Goal: Task Accomplishment & Management: Manage account settings

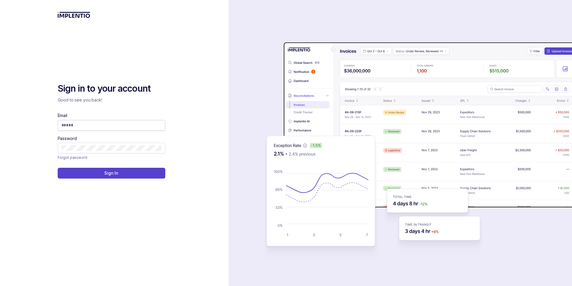
click at [130, 129] on span at bounding box center [112, 125] width 108 height 11
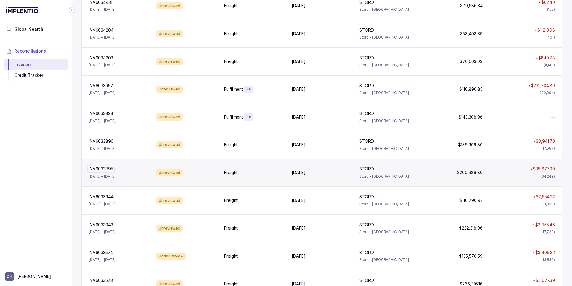
scroll to position [2, 0]
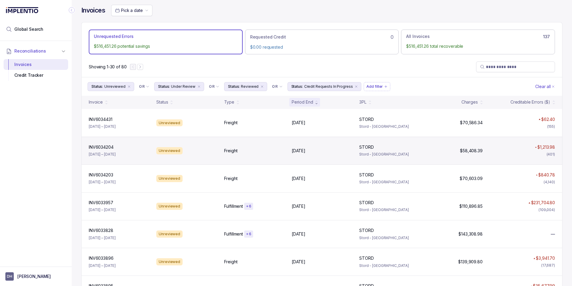
click at [165, 154] on div "Unreviewed" at bounding box center [169, 150] width 26 height 7
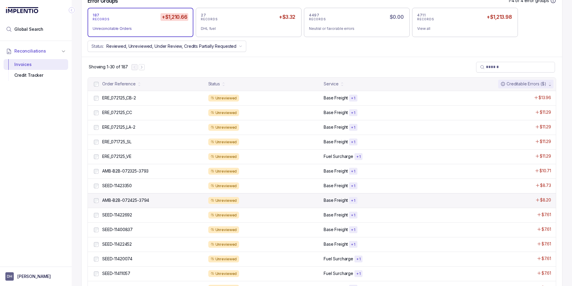
scroll to position [216, 0]
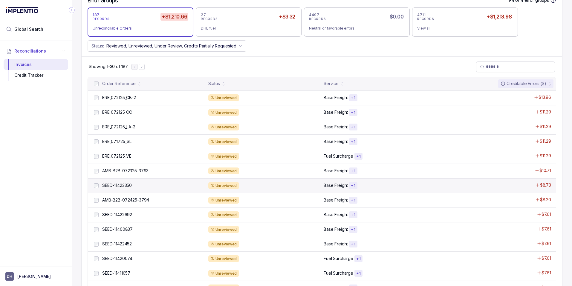
click at [314, 187] on div "Unreviewed" at bounding box center [264, 185] width 112 height 7
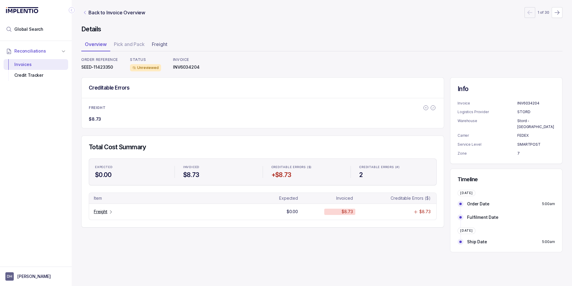
click at [86, 12] on icon "Link Back to Invoice Overview" at bounding box center [85, 12] width 5 height 5
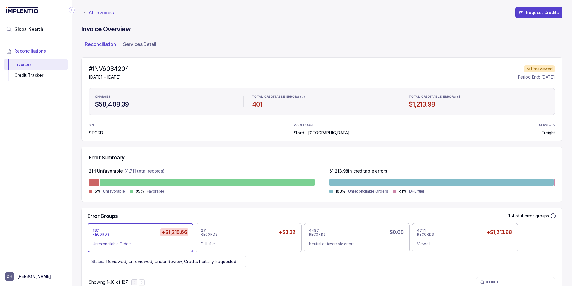
click at [94, 13] on p "All Invoices" at bounding box center [100, 13] width 25 height 6
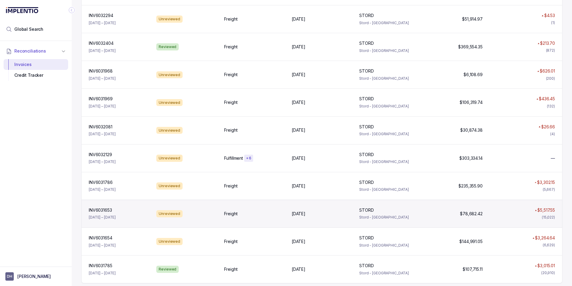
scroll to position [668, 0]
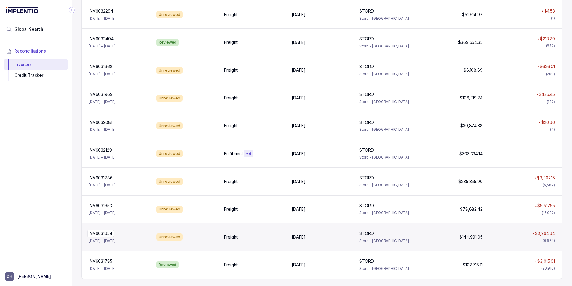
click at [106, 235] on p "INV6031654" at bounding box center [100, 233] width 27 height 7
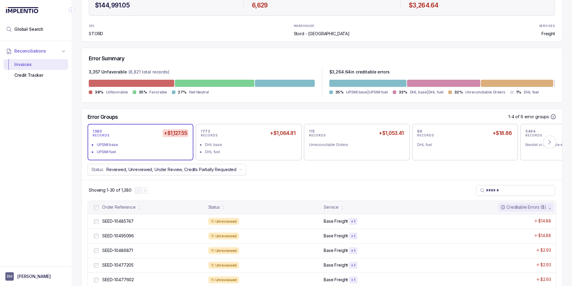
scroll to position [102, 0]
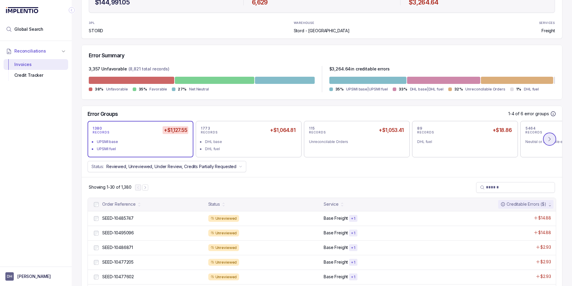
click at [547, 138] on icon at bounding box center [550, 139] width 6 height 6
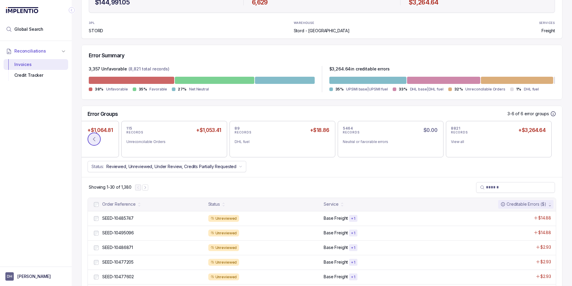
click at [97, 138] on button at bounding box center [94, 139] width 13 height 13
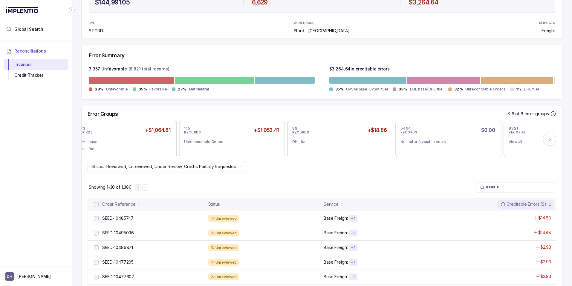
click at [97, 138] on button at bounding box center [94, 139] width 13 height 13
click at [97, 138] on div "1380 RECORDS +$1,127.55 UPSMI base UPSMI fuel 1773 RECORDS +$1,064.81 DHL base …" at bounding box center [322, 139] width 481 height 36
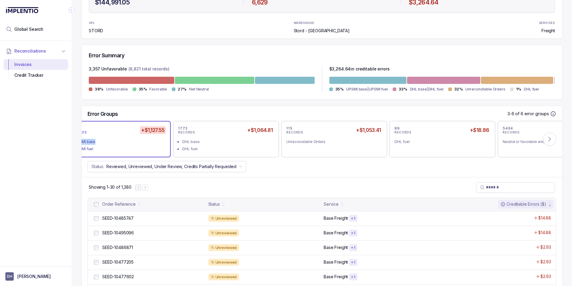
click at [97, 138] on li "UPSMI base" at bounding box center [122, 141] width 96 height 7
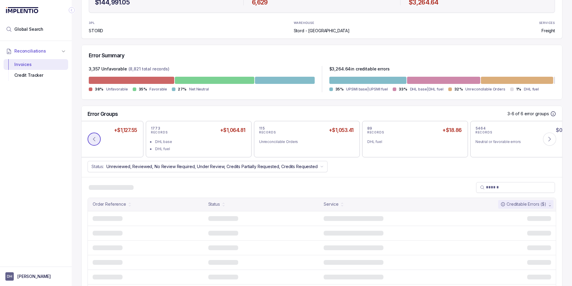
click at [97, 138] on button at bounding box center [94, 139] width 13 height 13
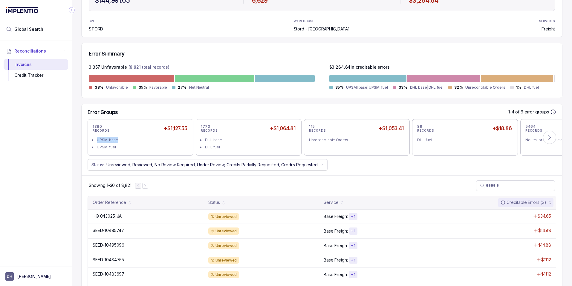
scroll to position [105, 0]
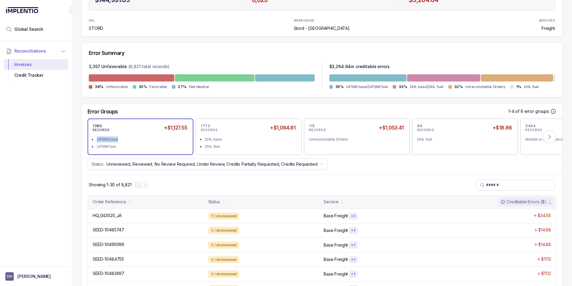
click at [142, 137] on div "UPSMI base" at bounding box center [142, 140] width 91 height 6
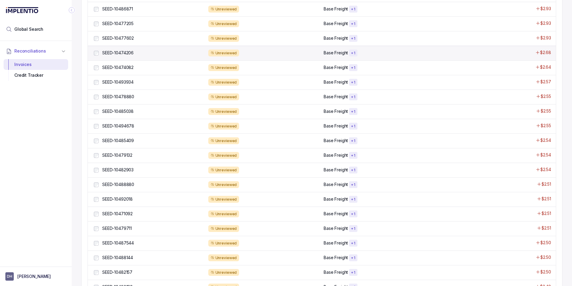
scroll to position [389, 0]
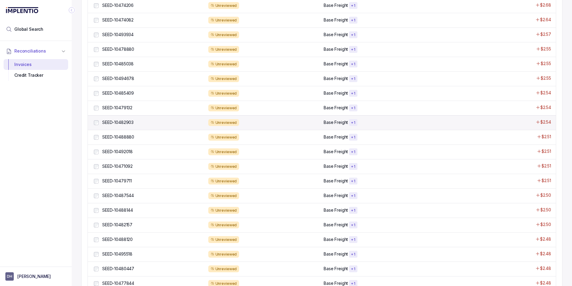
click at [292, 125] on div "Unreviewed" at bounding box center [264, 122] width 112 height 7
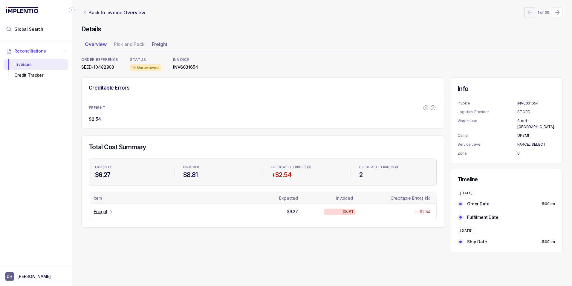
click at [83, 13] on icon "Link Back to Invoice Overview" at bounding box center [85, 12] width 5 height 5
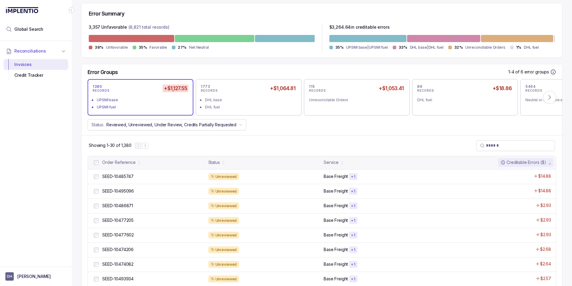
scroll to position [138, 0]
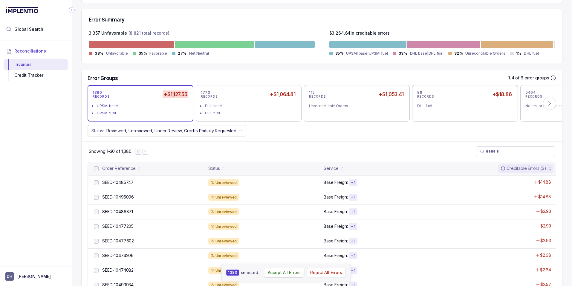
click at [284, 272] on p "Accept All Errors" at bounding box center [284, 273] width 33 height 6
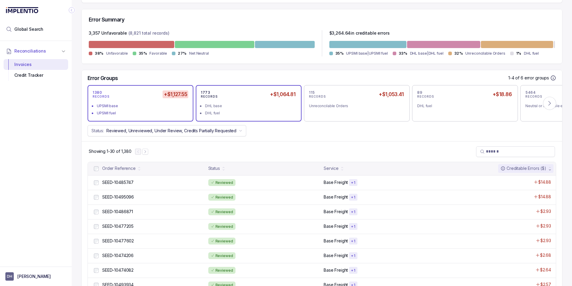
click at [253, 111] on div "DHL fuel" at bounding box center [250, 113] width 91 height 6
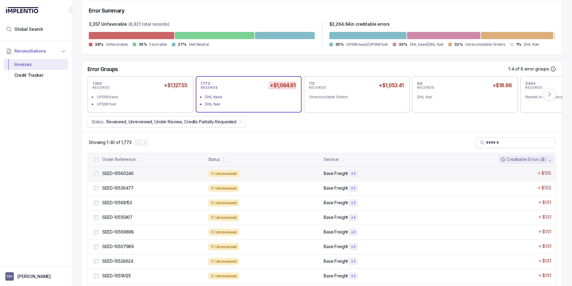
scroll to position [148, 0]
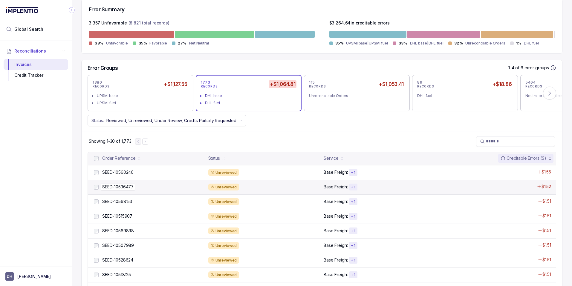
click at [114, 189] on p "SEED-10536477" at bounding box center [118, 187] width 34 height 7
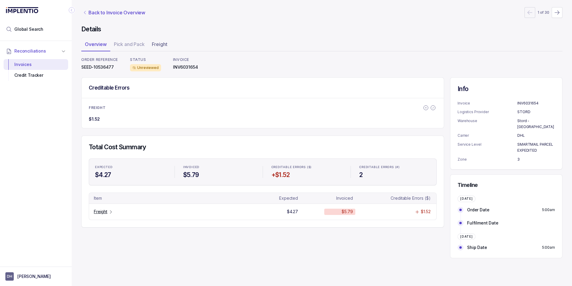
click at [91, 13] on p "Back to Invoice Overview" at bounding box center [116, 12] width 57 height 7
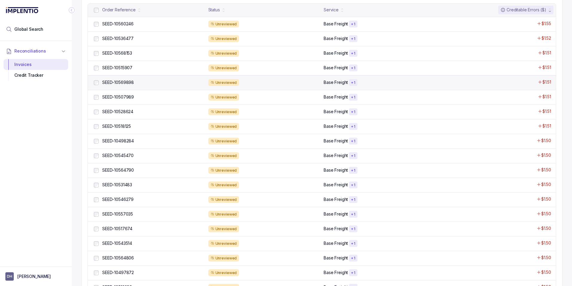
scroll to position [216, 0]
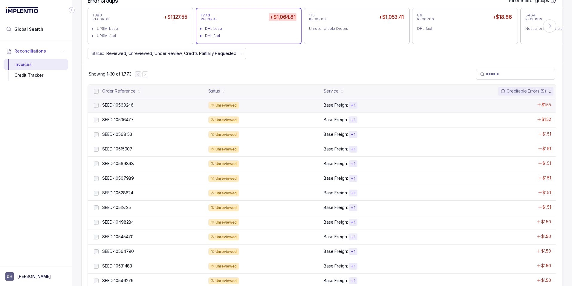
click at [262, 104] on div "Unreviewed" at bounding box center [264, 105] width 112 height 7
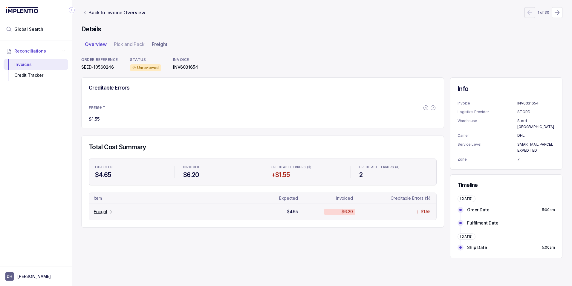
click at [103, 213] on p "Freight" at bounding box center [100, 212] width 13 height 6
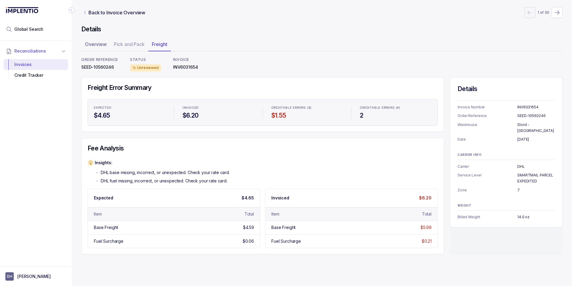
click at [85, 14] on icon "Link Back to Invoice Overview" at bounding box center [84, 12] width 1 height 3
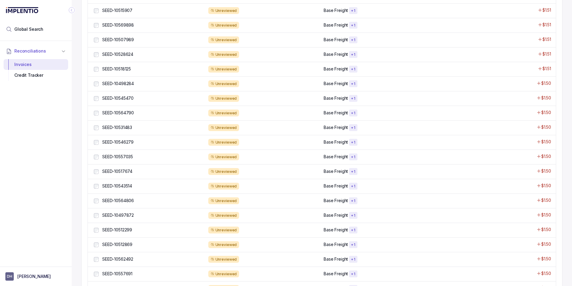
scroll to position [326, 0]
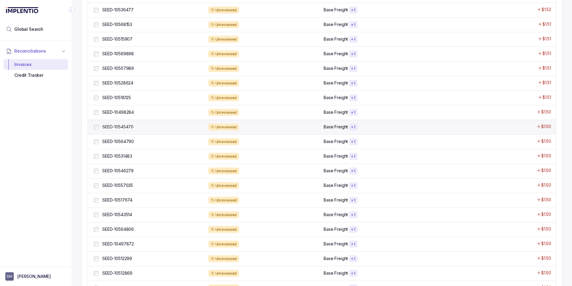
click at [113, 126] on p "SEED-10545470" at bounding box center [118, 127] width 34 height 7
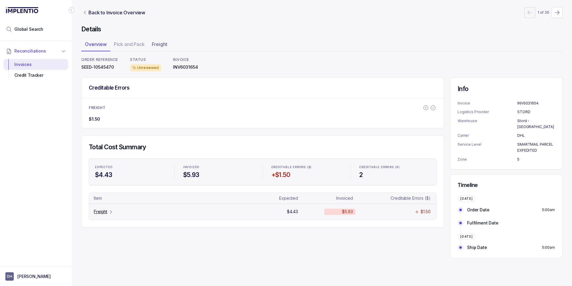
click at [102, 212] on p "Freight" at bounding box center [100, 212] width 13 height 6
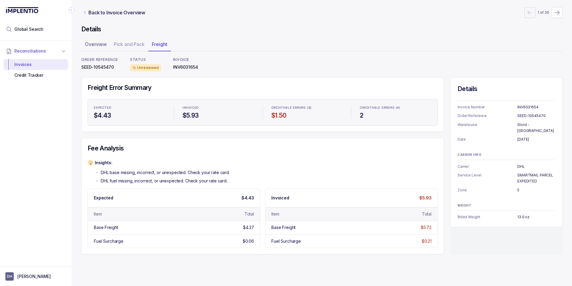
click at [83, 12] on icon "Link Back to Invoice Overview" at bounding box center [85, 12] width 5 height 5
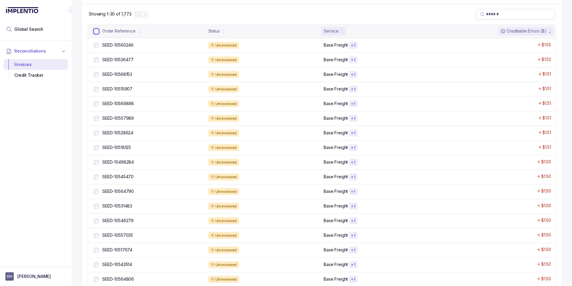
scroll to position [274, 0]
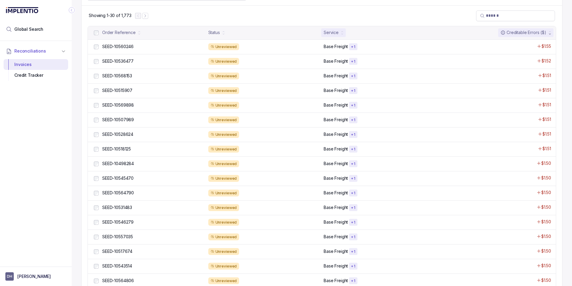
click at [341, 33] on icon at bounding box center [342, 34] width 2 height 2
click at [341, 32] on icon at bounding box center [342, 31] width 2 height 2
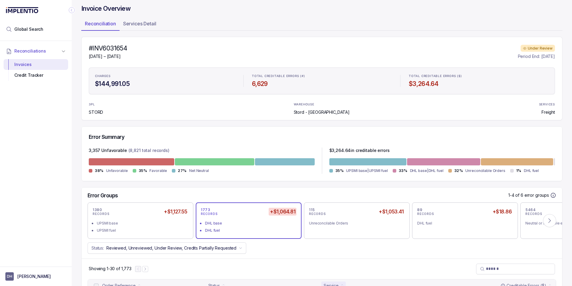
scroll to position [35, 0]
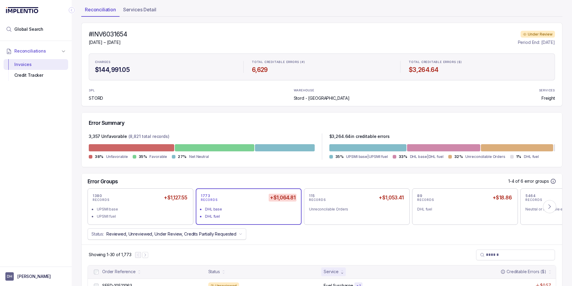
click at [239, 232] on button "Status: Reviewed, Unreviewed, Under Review, Credits Partially Requested" at bounding box center [167, 234] width 159 height 11
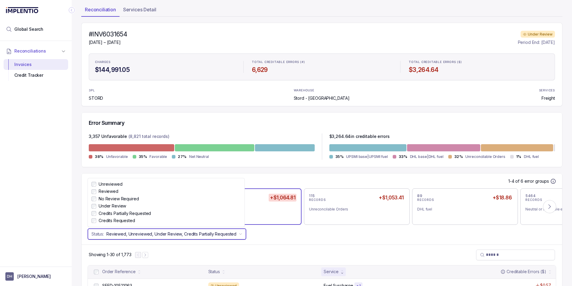
click at [239, 232] on button "Status: Reviewed, Unreviewed, Under Review, Credits Partially Requested" at bounding box center [167, 234] width 159 height 11
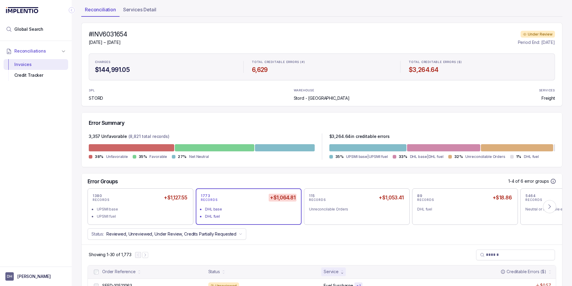
click at [214, 209] on div "DHL base" at bounding box center [250, 210] width 91 height 6
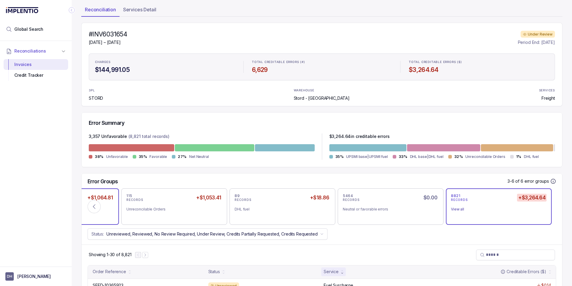
click at [106, 216] on div "DHL fuel" at bounding box center [67, 217] width 91 height 6
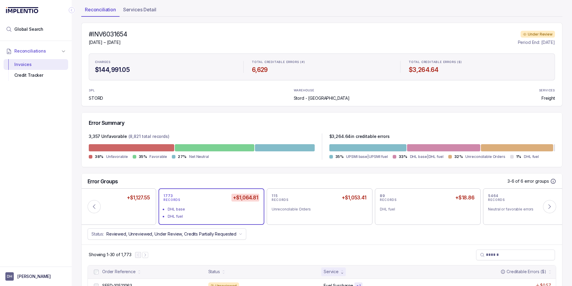
click at [190, 212] on div "DHL base" at bounding box center [213, 210] width 91 height 6
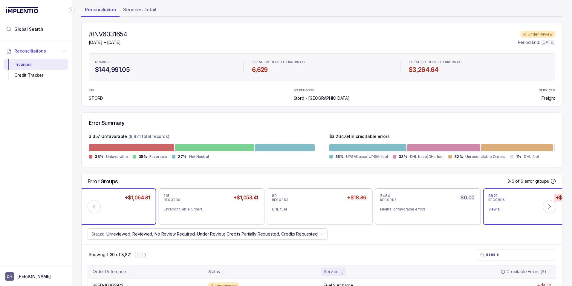
click at [121, 210] on div "DHL base" at bounding box center [105, 210] width 91 height 6
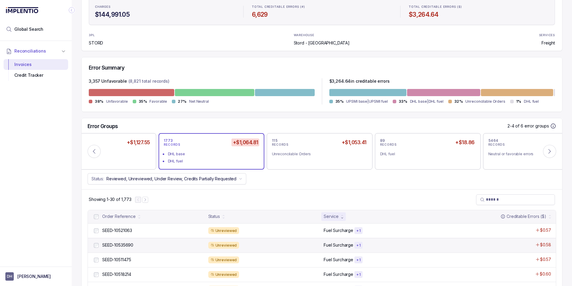
scroll to position [91, 0]
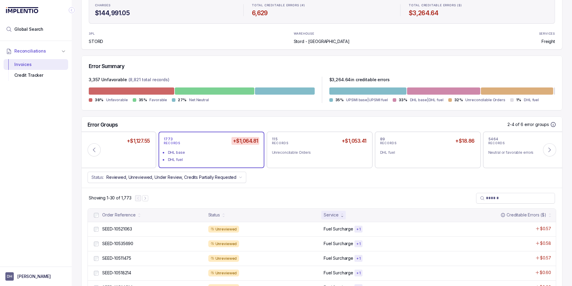
click at [329, 217] on div "Service" at bounding box center [331, 215] width 15 height 6
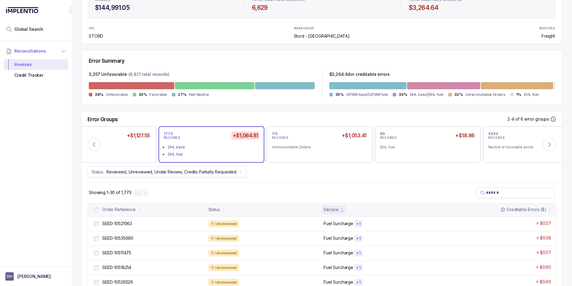
scroll to position [91, 0]
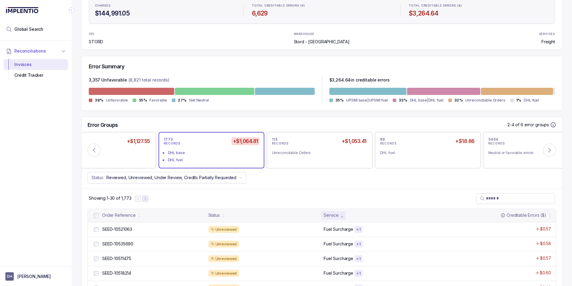
click at [146, 198] on icon "Next Page" at bounding box center [145, 198] width 1 height 3
click at [147, 199] on icon "Next Page" at bounding box center [148, 199] width 4 height 4
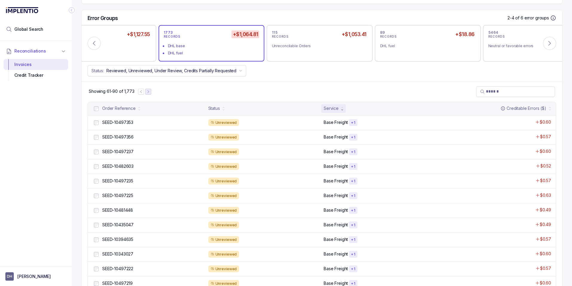
scroll to position [174, 0]
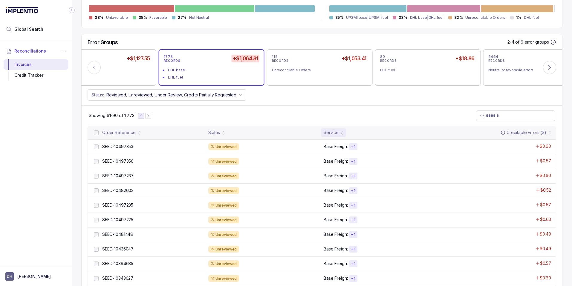
click at [139, 116] on icon "Previous Page" at bounding box center [141, 116] width 4 height 4
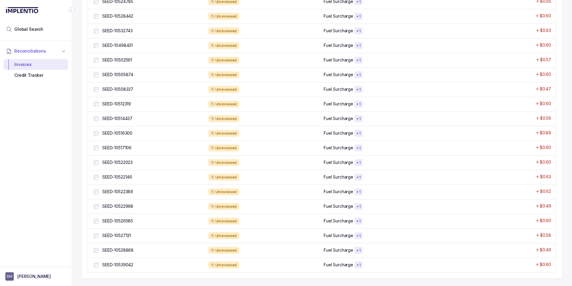
scroll to position [201, 0]
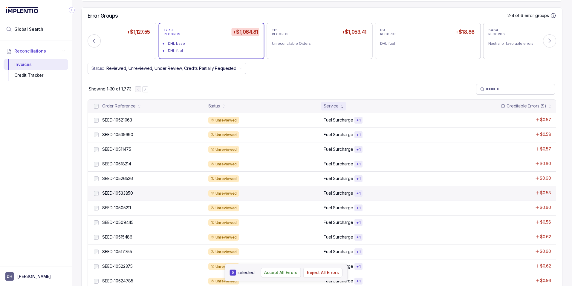
click at [97, 196] on div at bounding box center [96, 193] width 7 height 7
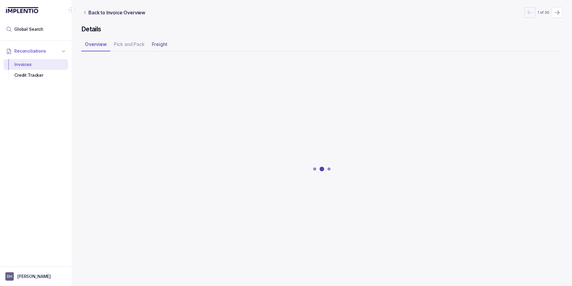
click at [95, 195] on div at bounding box center [321, 169] width 481 height 224
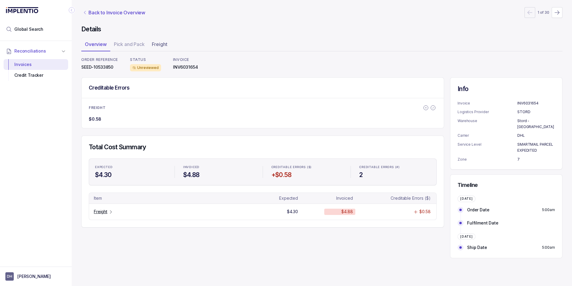
click at [90, 14] on p "Back to Invoice Overview" at bounding box center [116, 12] width 57 height 7
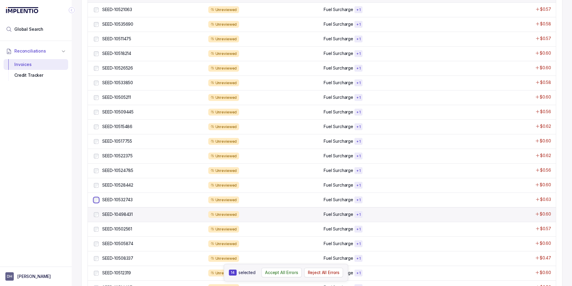
scroll to position [353, 0]
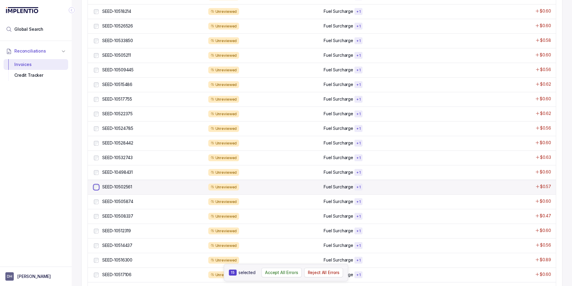
click at [99, 189] on div at bounding box center [96, 187] width 7 height 7
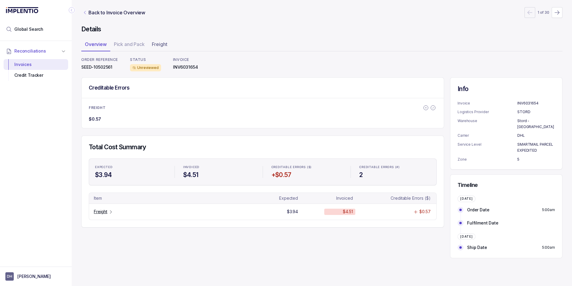
click at [88, 13] on link "Back to Invoice Overview" at bounding box center [113, 12] width 65 height 7
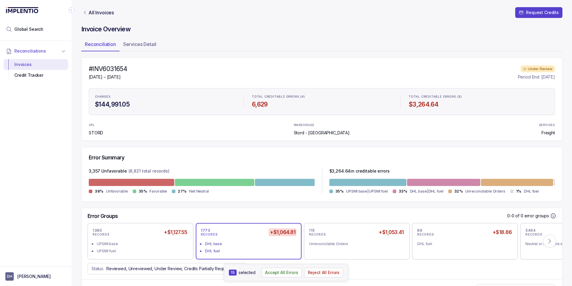
click at [85, 13] on icon "Link All Invoices" at bounding box center [85, 12] width 5 height 5
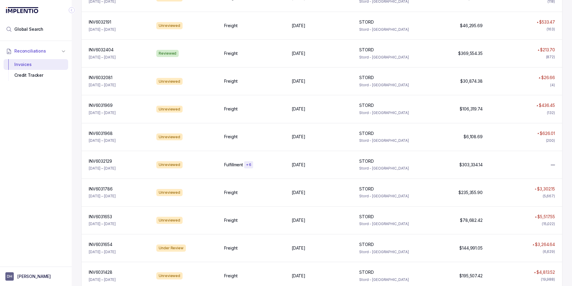
scroll to position [668, 0]
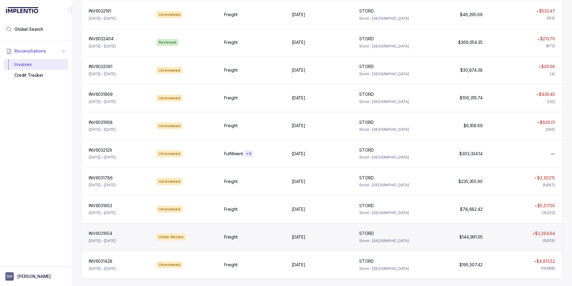
click at [101, 235] on p "INV6031654" at bounding box center [100, 233] width 27 height 7
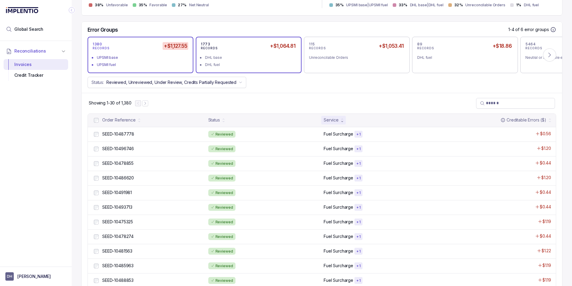
scroll to position [153, 0]
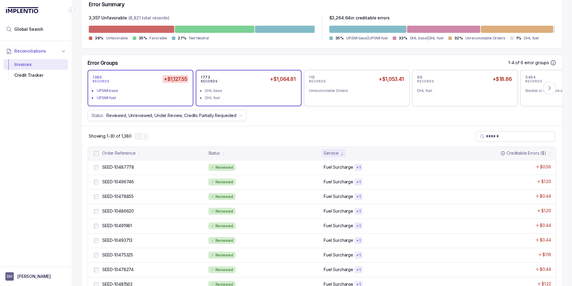
click at [245, 91] on div "DHL base" at bounding box center [250, 91] width 91 height 6
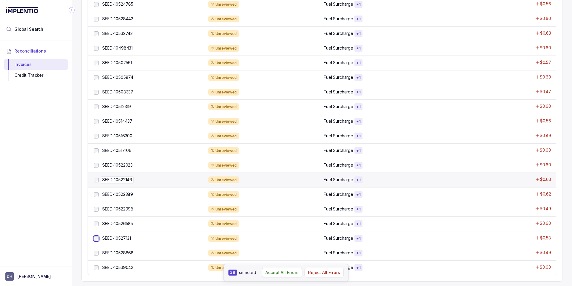
scroll to position [480, 0]
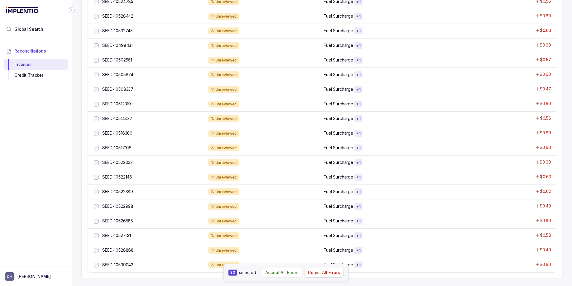
click at [323, 273] on p "Reject All Errors" at bounding box center [324, 273] width 32 height 6
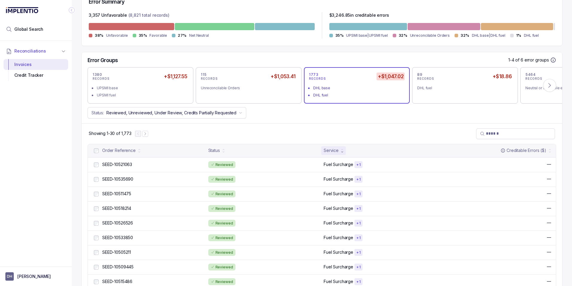
scroll to position [179, 0]
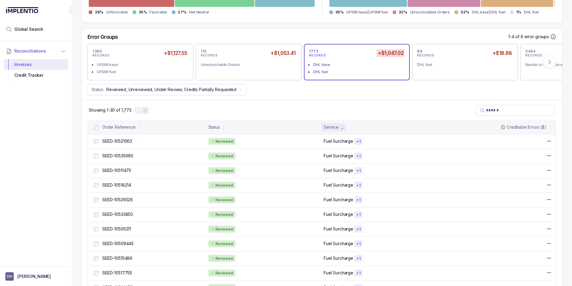
click at [144, 110] on icon "Next Page" at bounding box center [145, 111] width 4 height 4
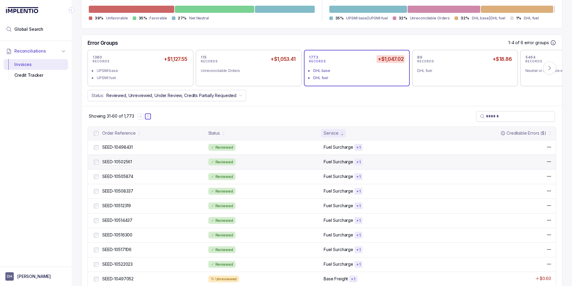
scroll to position [127, 0]
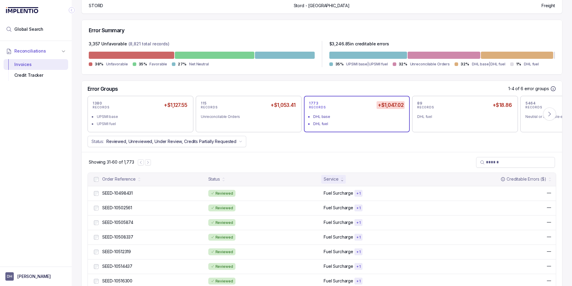
click at [327, 179] on div "Service" at bounding box center [331, 179] width 15 height 6
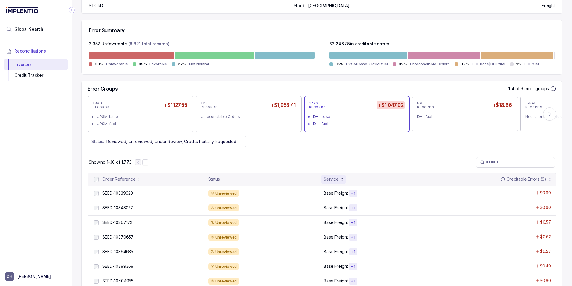
click at [327, 179] on div "Service" at bounding box center [331, 179] width 15 height 6
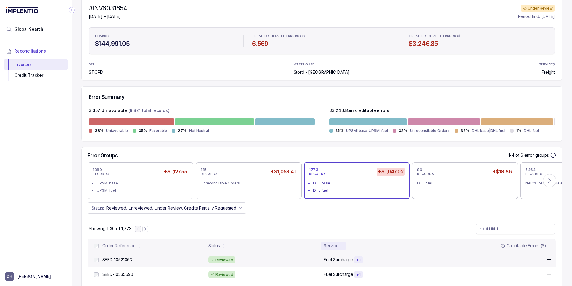
scroll to position [201, 0]
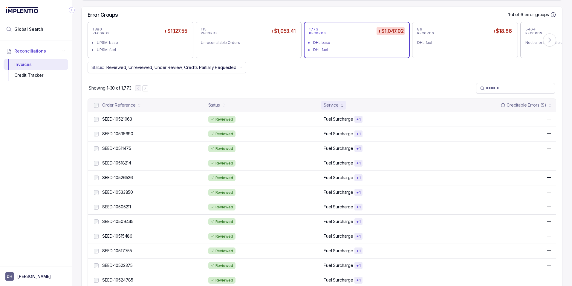
click at [331, 103] on div "Service" at bounding box center [331, 105] width 15 height 6
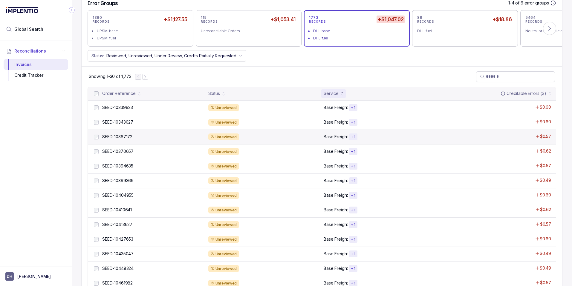
scroll to position [209, 0]
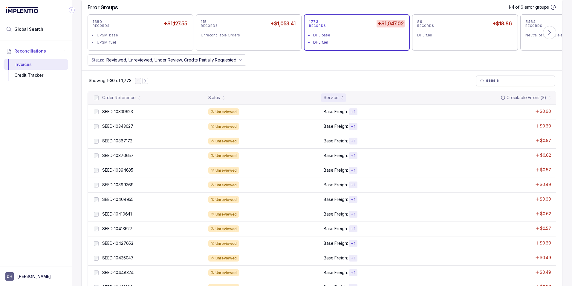
click at [328, 97] on div "Service" at bounding box center [331, 98] width 15 height 6
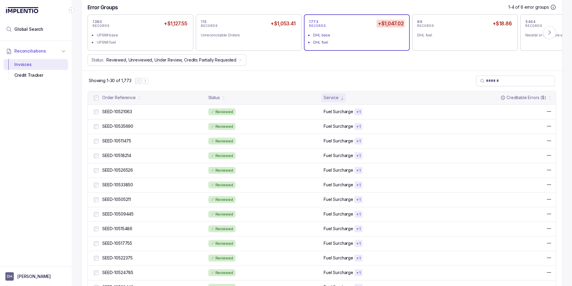
click at [328, 97] on div "Service" at bounding box center [331, 98] width 15 height 6
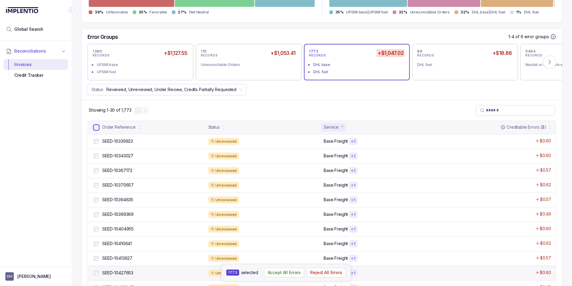
scroll to position [170, 0]
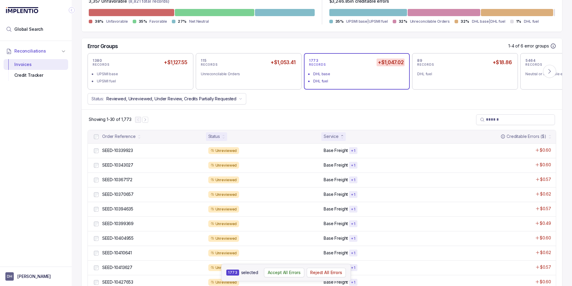
click at [213, 135] on div "Status" at bounding box center [214, 137] width 12 height 6
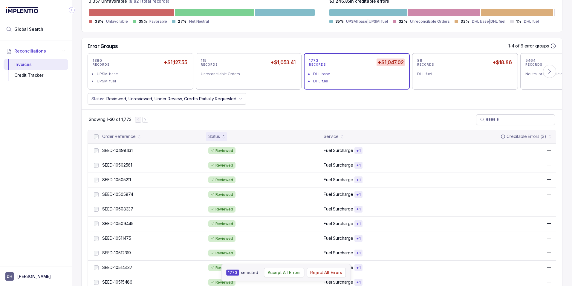
click at [241, 98] on button "Status: Reviewed, Unreviewed, Under Review, Credits Partially Requested" at bounding box center [167, 98] width 159 height 11
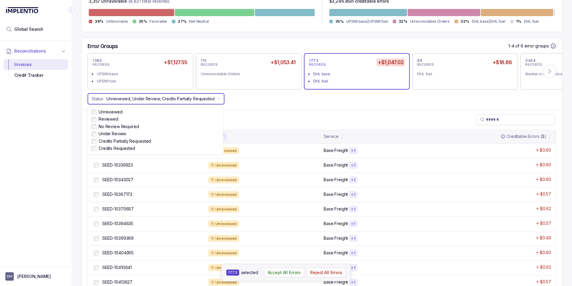
click at [260, 107] on div "Error Groups 1-4 of 6 error groups 1380 RECORDS +$1,127.55 UPSMI base UPSMI fue…" at bounding box center [322, 73] width 481 height 71
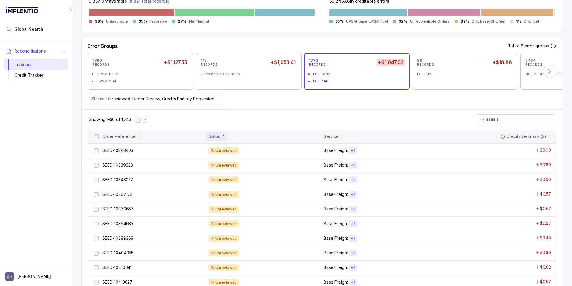
click at [94, 139] on div at bounding box center [96, 136] width 7 height 7
click at [216, 101] on button "Status: Unreviewed, Under Review, Credits Partially Requested" at bounding box center [156, 98] width 137 height 11
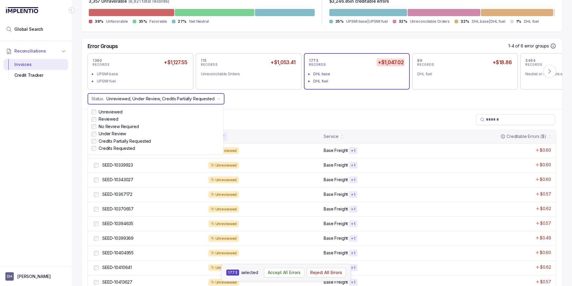
click at [248, 104] on div "Status: Unreviewed, Under Review, Credits Partially Requested" at bounding box center [322, 98] width 481 height 11
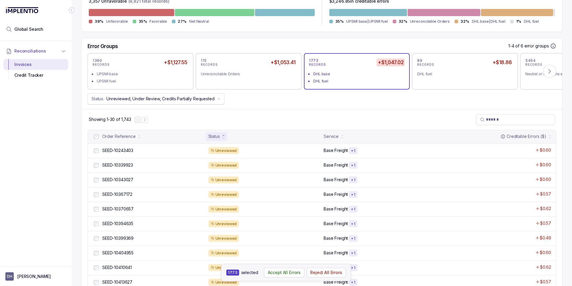
click at [215, 99] on button "Status: Unreviewed, Under Review, Credits Partially Requested" at bounding box center [156, 98] width 137 height 11
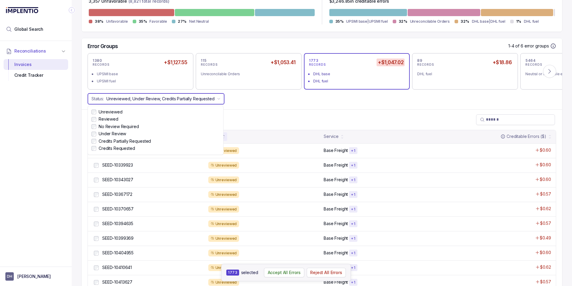
click at [275, 100] on div "Status: Unreviewed, Under Review, Credits Partially Requested" at bounding box center [322, 98] width 481 height 11
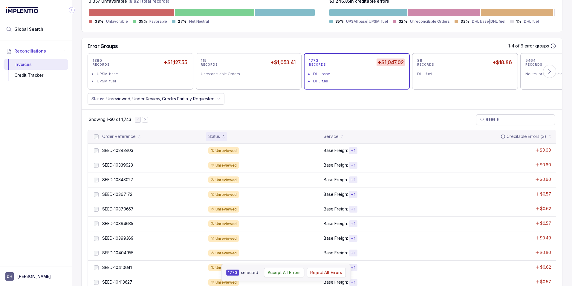
click at [221, 97] on button "Status: Unreviewed, Under Review, Credits Partially Requested" at bounding box center [156, 98] width 137 height 11
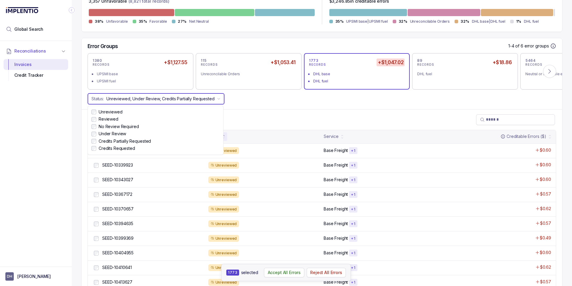
click at [258, 113] on div "Showing 1-30 of 1,743" at bounding box center [322, 119] width 481 height 21
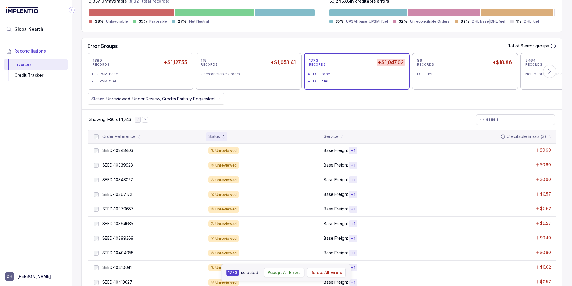
click at [217, 98] on icon "button" at bounding box center [219, 99] width 4 height 4
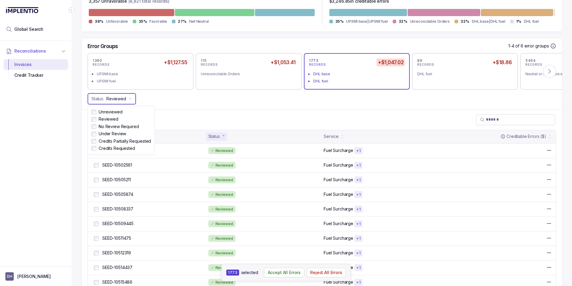
click at [252, 106] on div "Error Groups 1-4 of 6 error groups 1380 RECORDS +$1,127.55 UPSMI base UPSMI fue…" at bounding box center [322, 73] width 481 height 71
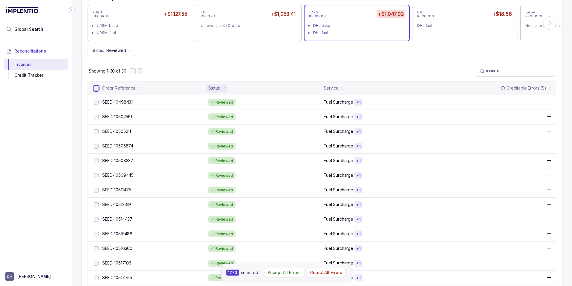
scroll to position [176, 0]
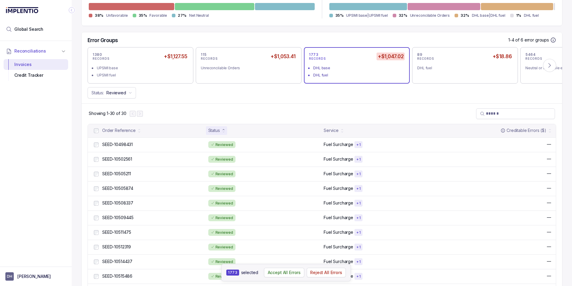
click at [346, 59] on div "1773 RECORDS +$1,047.02" at bounding box center [357, 56] width 96 height 8
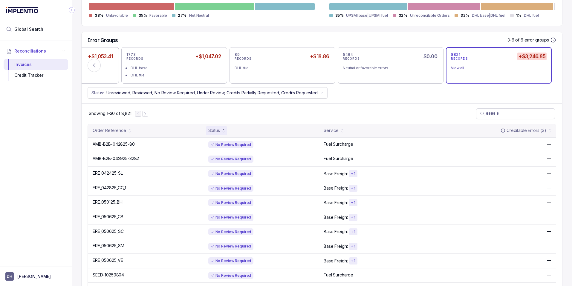
click at [316, 93] on button "Status: Unreviewed, Reviewed, No Review Required, Under Review, Credits Partial…" at bounding box center [208, 92] width 240 height 11
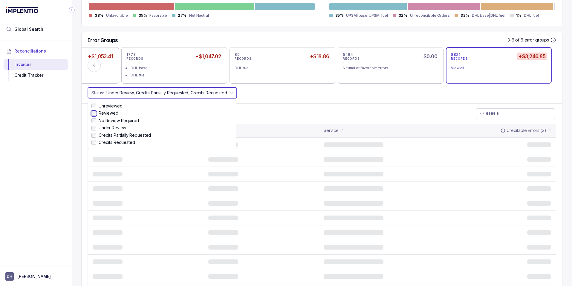
scroll to position [77, 0]
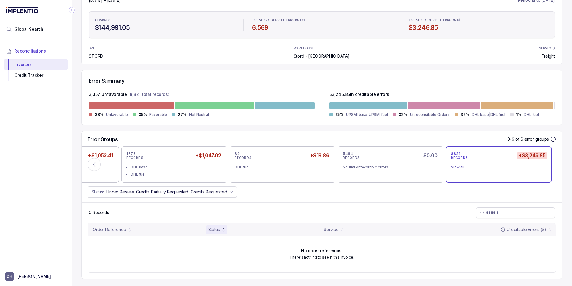
click at [230, 193] on icon "button" at bounding box center [232, 192] width 4 height 4
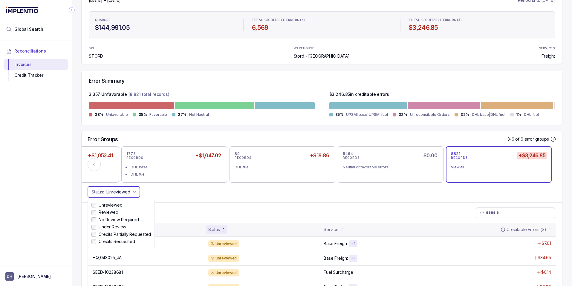
click at [194, 193] on div "Status: Unreviewed" at bounding box center [322, 192] width 481 height 11
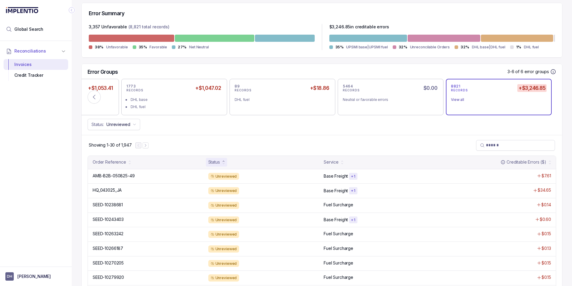
scroll to position [153, 0]
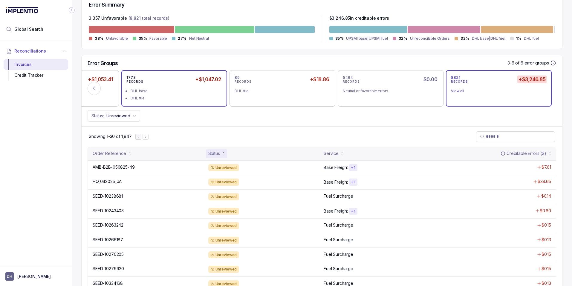
click at [170, 89] on div "DHL base" at bounding box center [176, 91] width 91 height 6
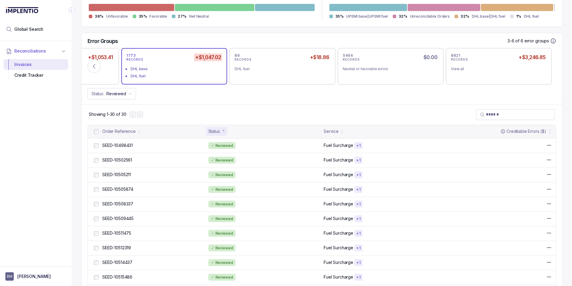
scroll to position [178, 0]
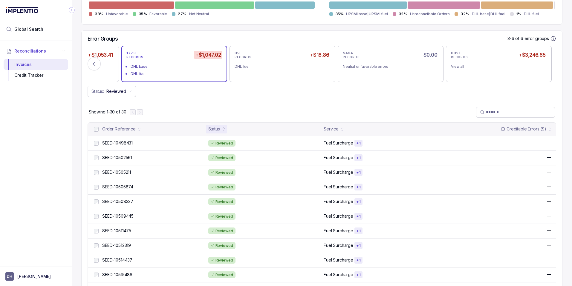
click at [112, 92] on p "Reviewed" at bounding box center [116, 91] width 20 height 6
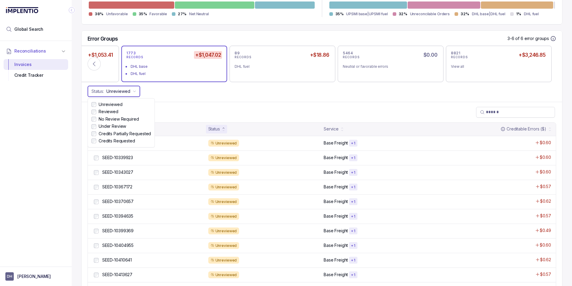
click at [236, 99] on div "Error Groups 3-6 of 6 error groups 1380 RECORDS +$1,127.55 UPSMI base UPSMI fue…" at bounding box center [322, 66] width 481 height 71
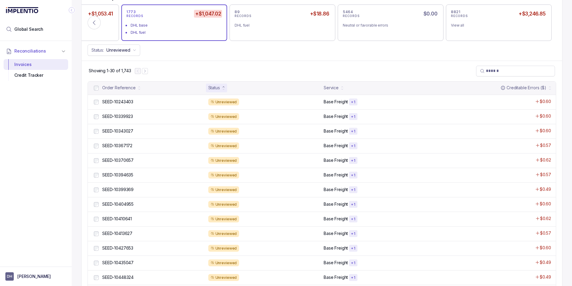
scroll to position [221, 0]
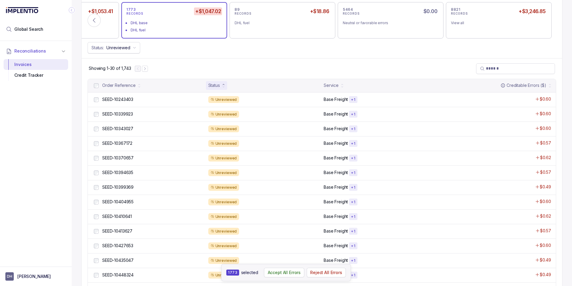
click at [133, 48] on icon "button" at bounding box center [135, 48] width 4 height 4
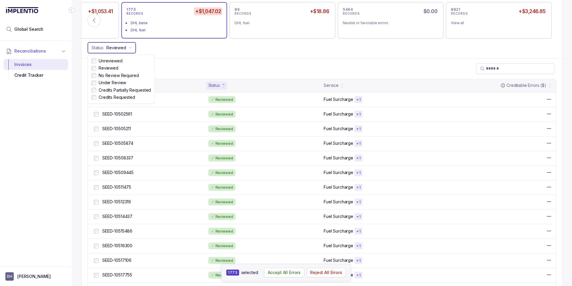
click at [203, 56] on div "Error Groups 3-6 of 6 error groups 1380 RECORDS +$1,127.55 UPSMI base UPSMI fue…" at bounding box center [322, 22] width 481 height 71
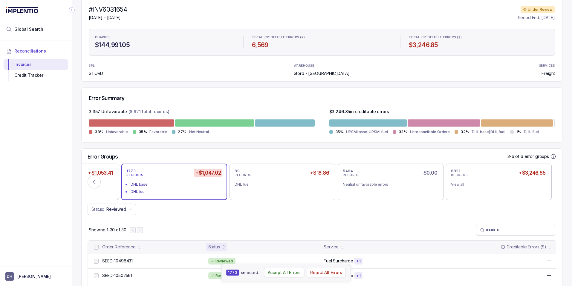
scroll to position [0, 0]
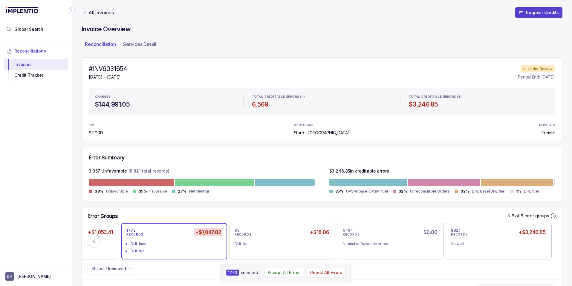
click at [106, 69] on h4 "#INV6031654" at bounding box center [108, 69] width 38 height 8
copy h4 "INV6031654"
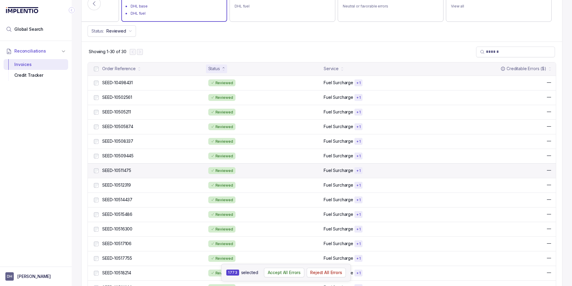
scroll to position [229, 0]
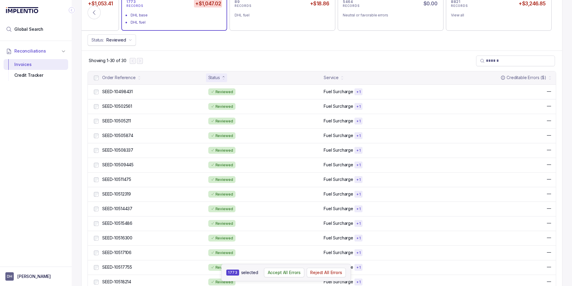
click at [129, 39] on icon "button" at bounding box center [131, 40] width 4 height 4
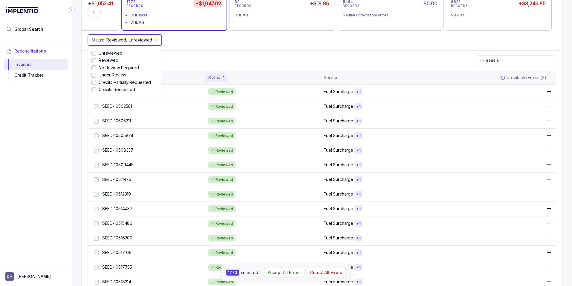
click at [194, 47] on div "Error Groups 3-6 of 6 error groups 1380 RECORDS +$1,127.55 UPSMI base UPSMI fue…" at bounding box center [322, 14] width 481 height 71
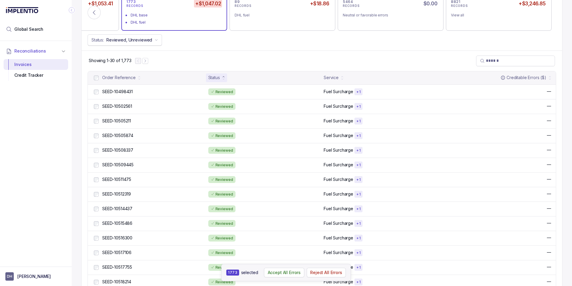
click at [156, 42] on button "Status: Reviewed, Unreviewed" at bounding box center [125, 39] width 74 height 11
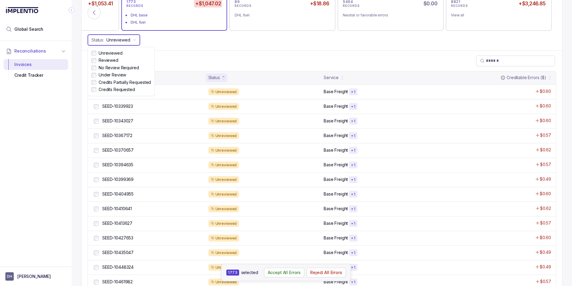
click at [199, 58] on div "Showing 1-30 of 1,743" at bounding box center [322, 61] width 481 height 21
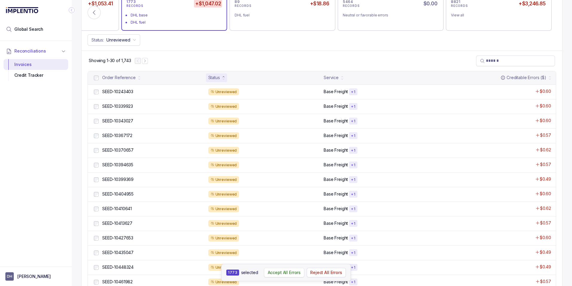
click at [275, 275] on p "Accept All Errors" at bounding box center [284, 273] width 33 height 6
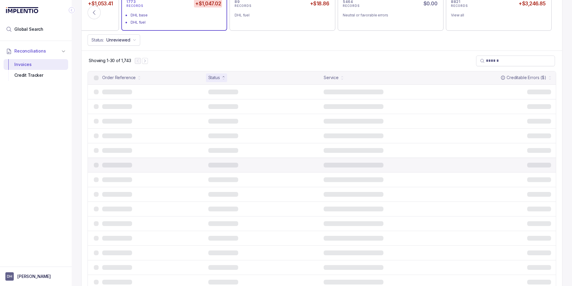
scroll to position [77, 0]
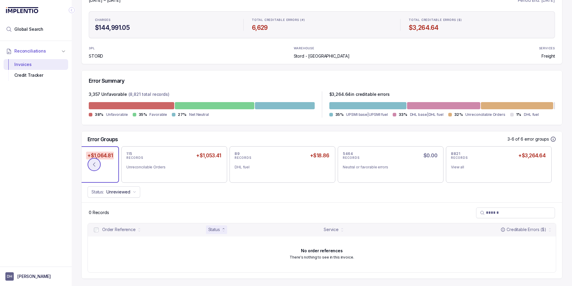
click at [93, 165] on icon at bounding box center [94, 165] width 6 height 6
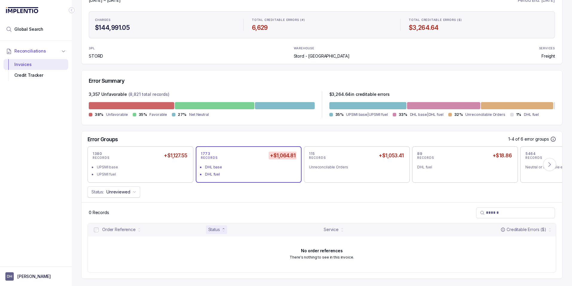
click at [137, 192] on button "Status: Unreviewed" at bounding box center [114, 192] width 53 height 11
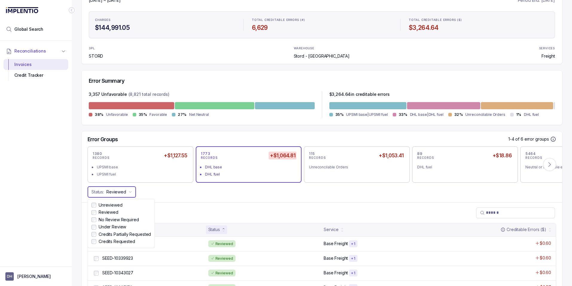
click at [221, 209] on div "Showing 1-30 of 1,773" at bounding box center [322, 213] width 481 height 21
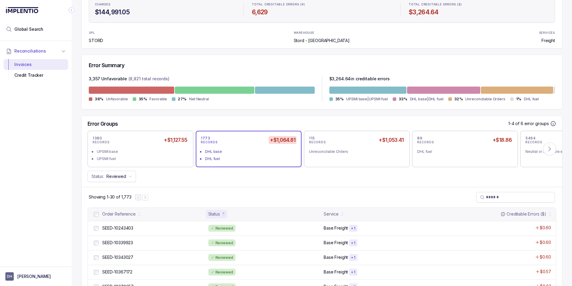
scroll to position [274, 0]
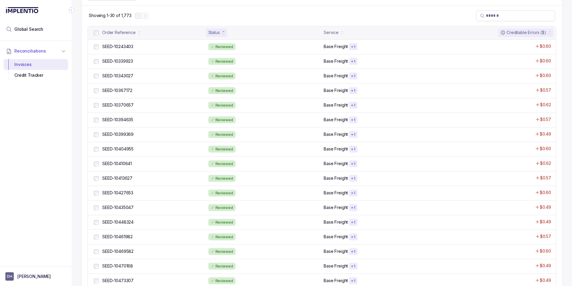
click at [549, 31] on icon at bounding box center [550, 31] width 2 height 2
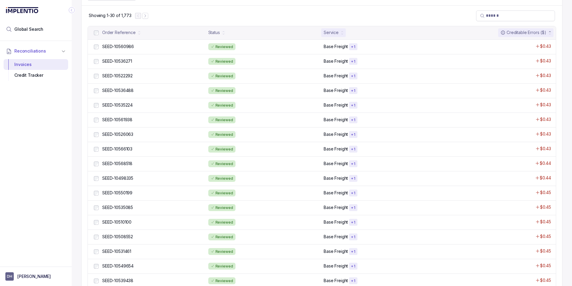
click at [337, 34] on div "Service" at bounding box center [333, 32] width 25 height 8
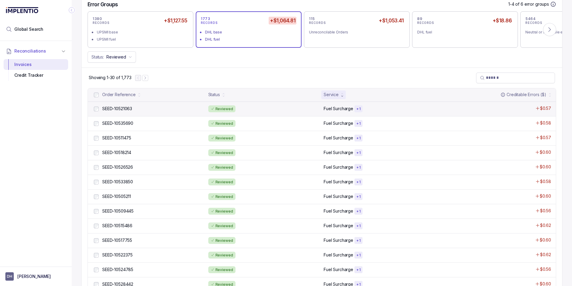
scroll to position [182, 0]
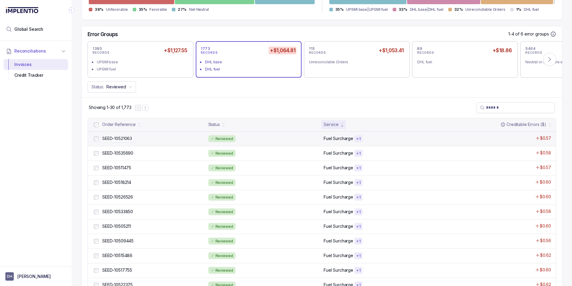
click at [137, 141] on div "SEED-10521063 SEED-10521063" at bounding box center [153, 139] width 103 height 6
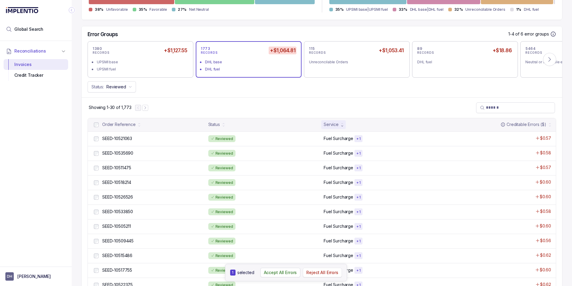
click at [317, 274] on p "Reject All Errors" at bounding box center [322, 273] width 32 height 6
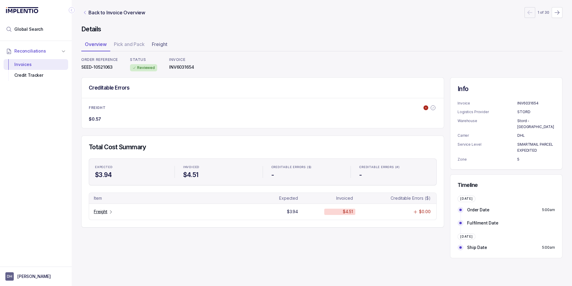
click at [87, 11] on link "Back to Invoice Overview" at bounding box center [113, 12] width 65 height 7
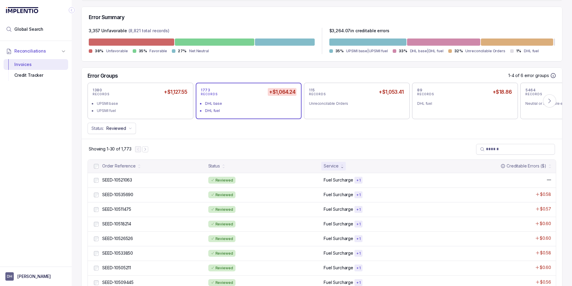
scroll to position [238, 0]
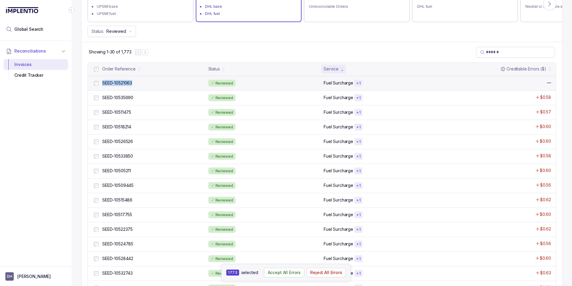
click at [98, 84] on div "SEED-10521063 SEED-10521063" at bounding box center [149, 83] width 112 height 7
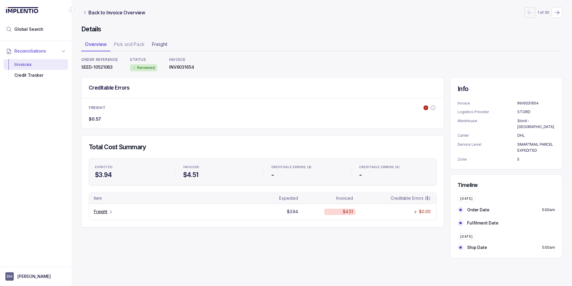
click at [104, 68] on p "SEED-10521063" at bounding box center [99, 67] width 37 height 6
copy p "SEED-10521063"
click at [86, 11] on icon "Link Back to Invoice Overview" at bounding box center [85, 12] width 5 height 5
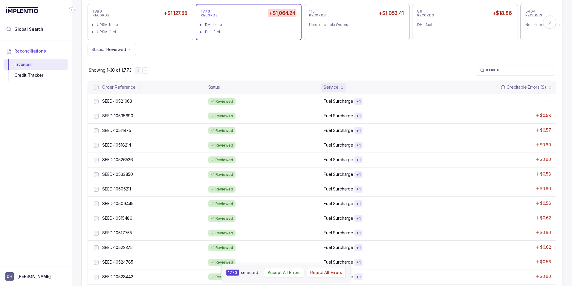
scroll to position [220, 0]
click at [488, 71] on input "search" at bounding box center [518, 70] width 65 height 6
paste input "**********"
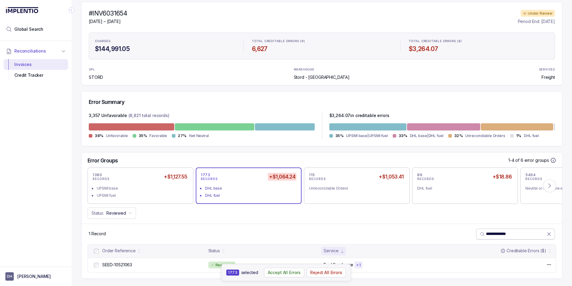
scroll to position [56, 0]
type input "**********"
click at [436, 229] on div "**********" at bounding box center [322, 234] width 481 height 21
click at [284, 272] on p "Accept All Errors" at bounding box center [284, 273] width 33 height 6
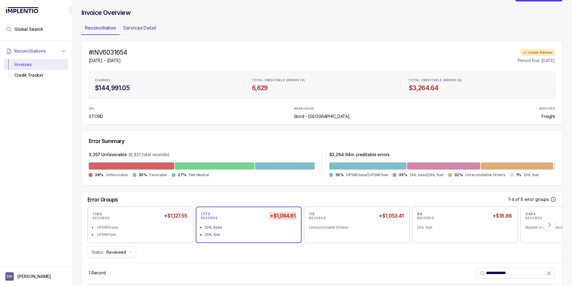
scroll to position [0, 0]
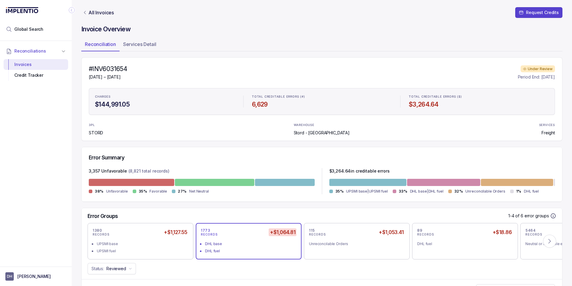
click at [87, 14] on link "All Invoices" at bounding box center [98, 13] width 34 height 6
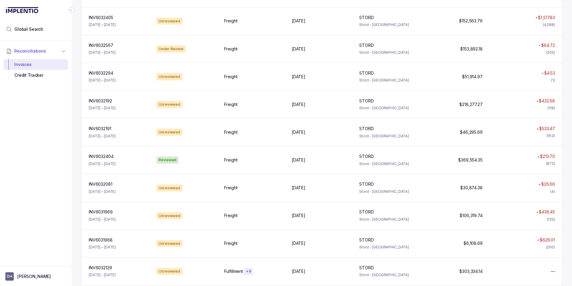
scroll to position [668, 0]
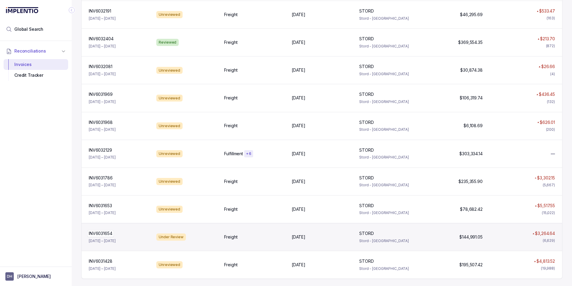
click at [107, 232] on p "INV6031654" at bounding box center [100, 233] width 27 height 7
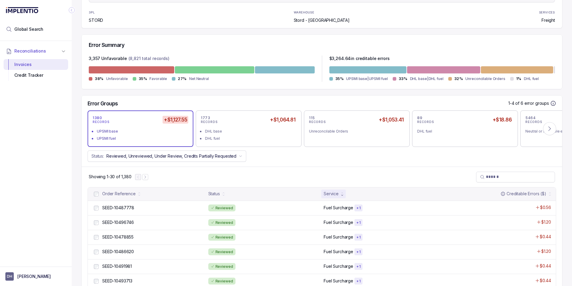
scroll to position [97, 0]
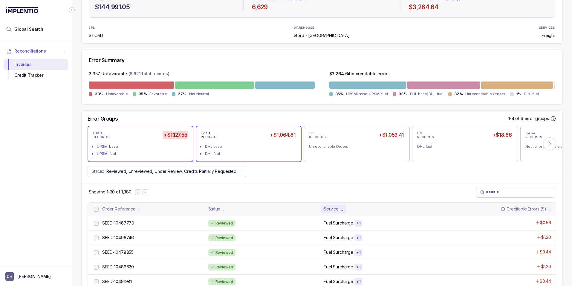
click at [245, 158] on div "1773 RECORDS +$1,064.81 DHL base DHL fuel" at bounding box center [249, 144] width 106 height 36
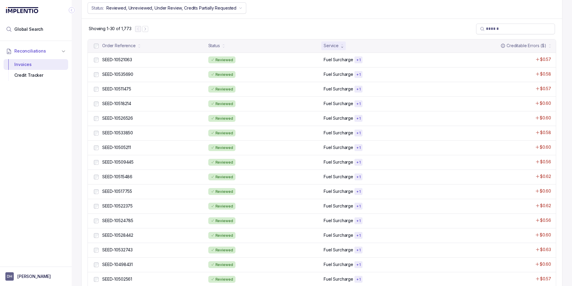
scroll to position [259, 0]
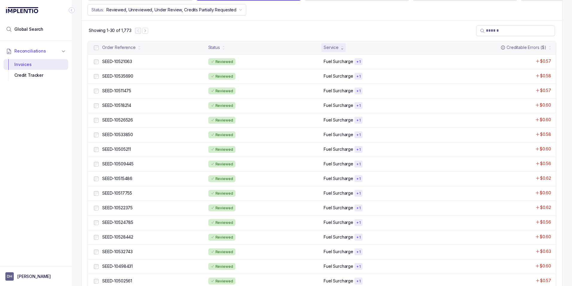
click at [341, 48] on icon at bounding box center [342, 49] width 2 height 2
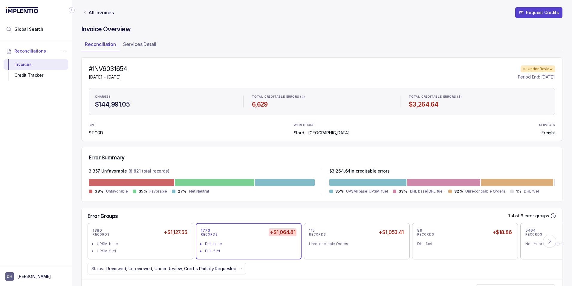
scroll to position [1, 0]
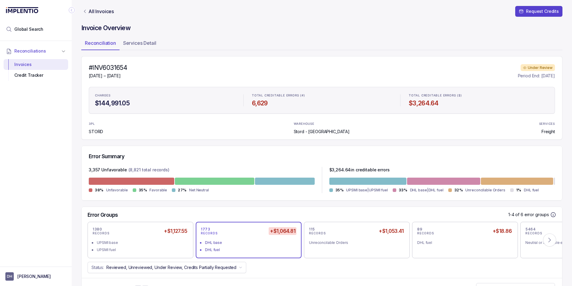
click at [120, 68] on h4 "#INV6031654" at bounding box center [108, 68] width 38 height 8
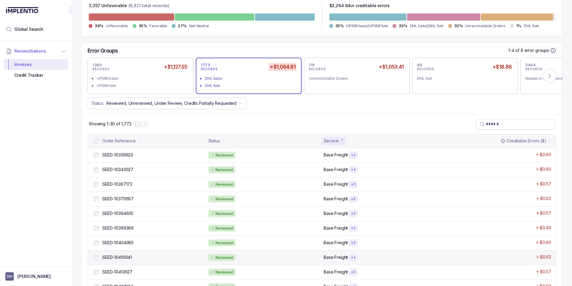
scroll to position [165, 0]
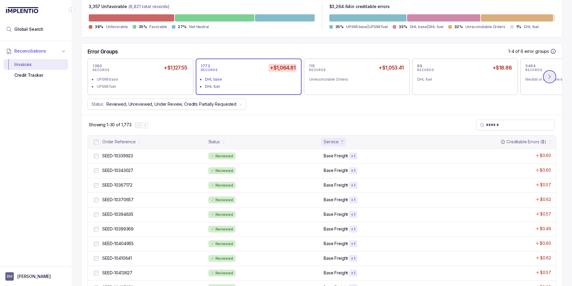
click at [543, 74] on button at bounding box center [549, 76] width 13 height 13
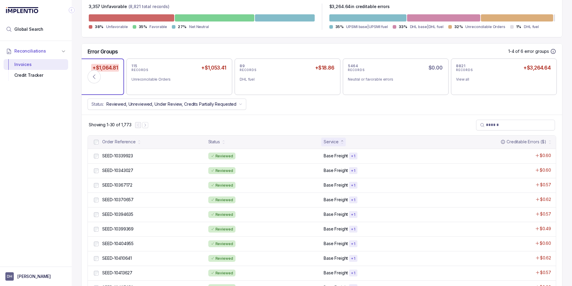
click at [540, 74] on div "8821 RECORDS +$3,264.64 View all" at bounding box center [504, 77] width 96 height 26
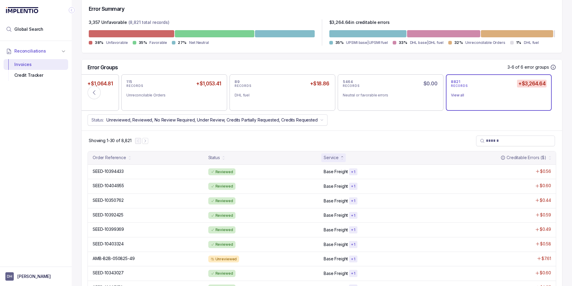
scroll to position [75, 0]
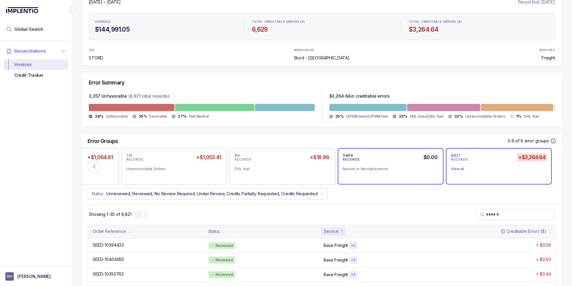
click at [379, 182] on div "5464 RECORDS $0.00 Neutral or favorable errors" at bounding box center [391, 166] width 106 height 36
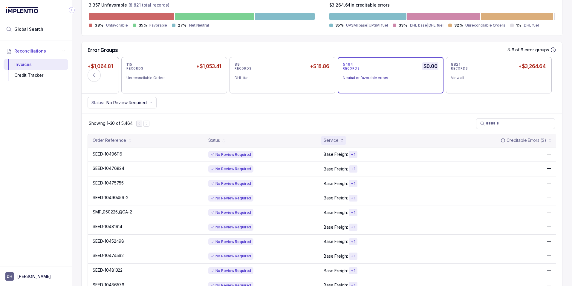
scroll to position [166, 0]
click at [270, 90] on div "89 RECORDS +$18.86 DHL fuel" at bounding box center [283, 75] width 106 height 36
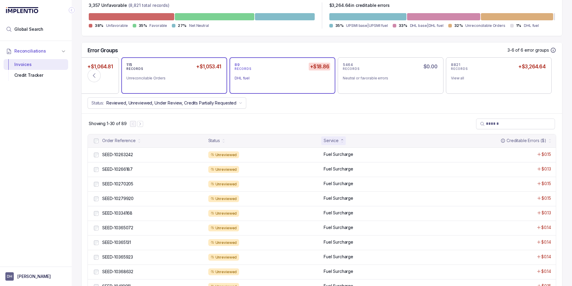
click at [163, 85] on div "115 RECORDS +$1,053.41 Unreconcilable Orders" at bounding box center [174, 75] width 96 height 26
click at [273, 87] on div "89 RECORDS +$18.86 DHL fuel" at bounding box center [283, 75] width 96 height 26
click at [94, 74] on icon at bounding box center [94, 76] width 6 height 6
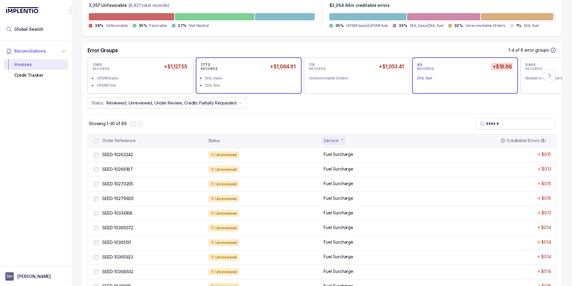
click at [233, 81] on div "DHL base" at bounding box center [250, 78] width 91 height 6
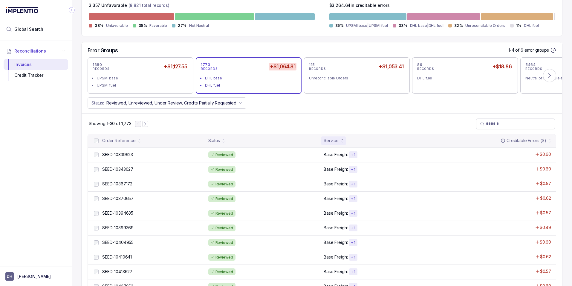
click at [326, 142] on div "Service" at bounding box center [331, 141] width 15 height 6
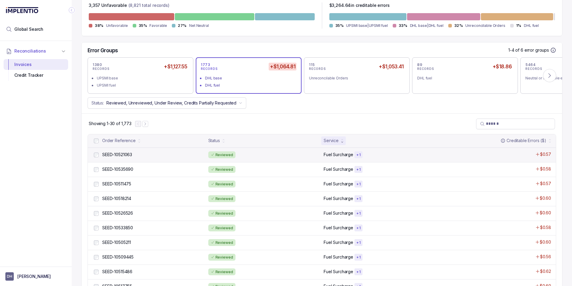
click at [316, 156] on div "Reviewed" at bounding box center [264, 155] width 112 height 7
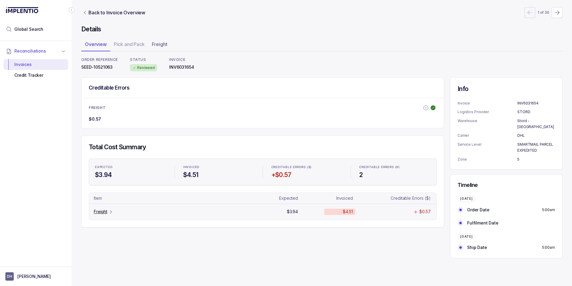
click at [101, 213] on p "Freight" at bounding box center [100, 212] width 13 height 6
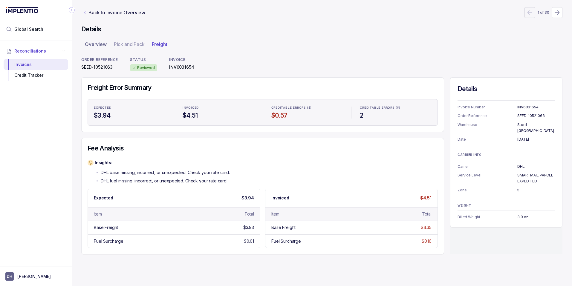
click at [84, 11] on icon "Link Back to Invoice Overview" at bounding box center [85, 12] width 5 height 5
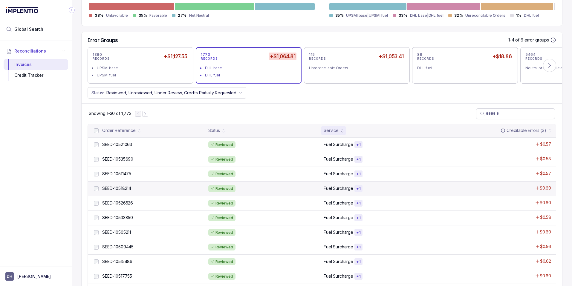
scroll to position [180, 0]
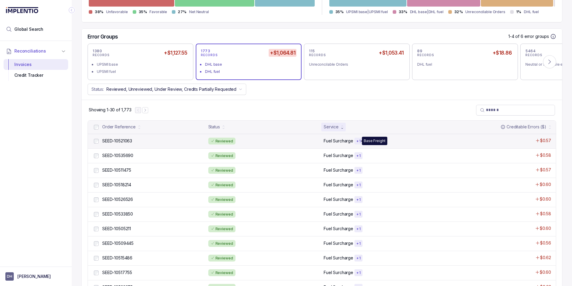
click at [356, 142] on p "+ 1" at bounding box center [358, 141] width 4 height 5
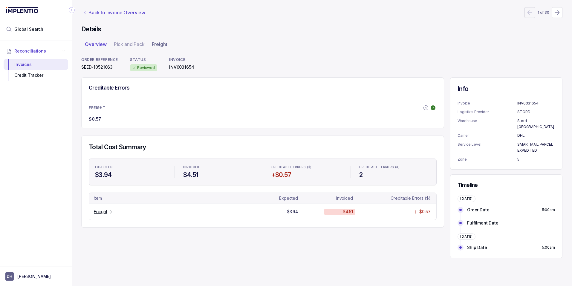
click at [92, 16] on p "Back to Invoice Overview" at bounding box center [116, 12] width 57 height 7
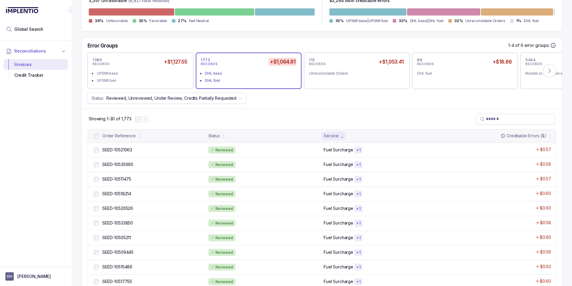
scroll to position [169, 0]
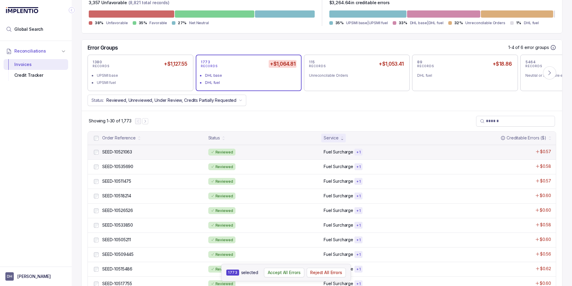
click at [337, 152] on p "Fuel Surcharge" at bounding box center [339, 152] width 30 height 6
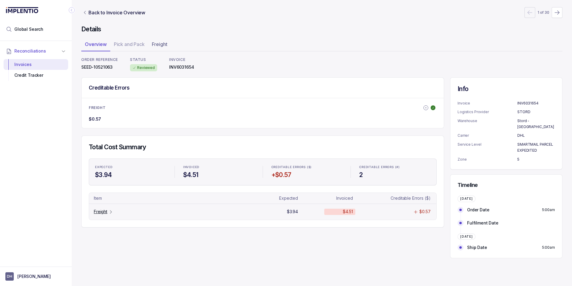
click at [104, 215] on p "Freight" at bounding box center [100, 212] width 13 height 6
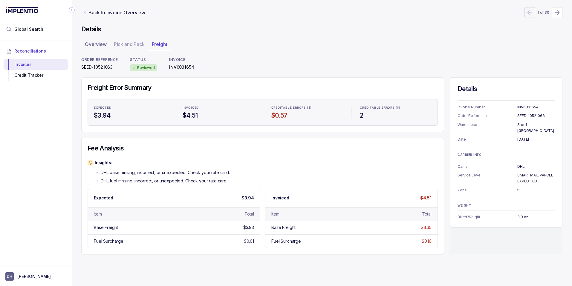
click at [85, 13] on icon "Link Back to Invoice Overview" at bounding box center [85, 12] width 5 height 5
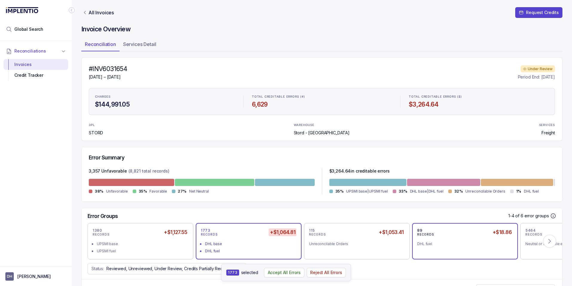
click at [484, 236] on div "89 RECORDS +$18.86" at bounding box center [465, 232] width 96 height 8
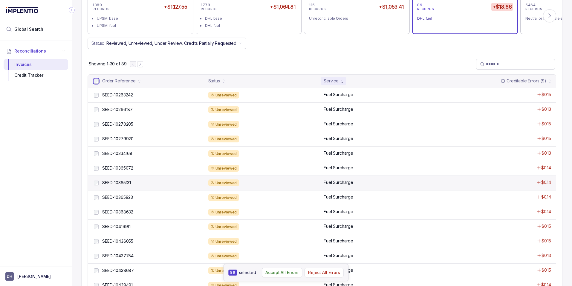
scroll to position [212, 0]
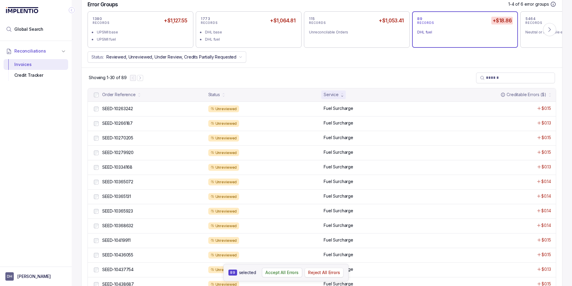
click at [320, 273] on p "Reject All Errors" at bounding box center [324, 273] width 32 height 6
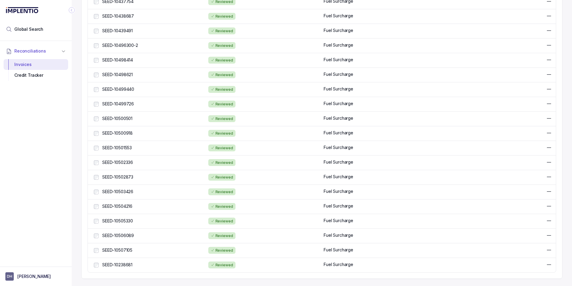
scroll to position [182, 0]
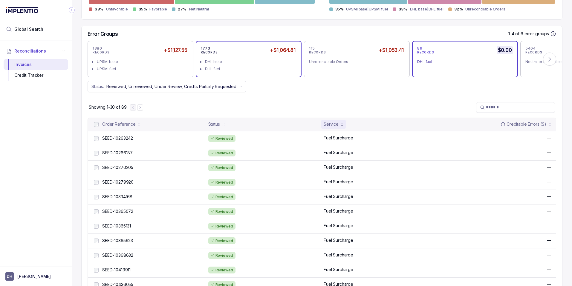
click at [271, 65] on li "DHL fuel" at bounding box center [253, 68] width 96 height 7
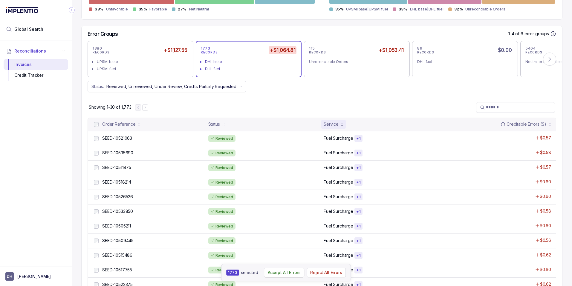
click at [281, 274] on p "Accept All Errors" at bounding box center [284, 273] width 33 height 6
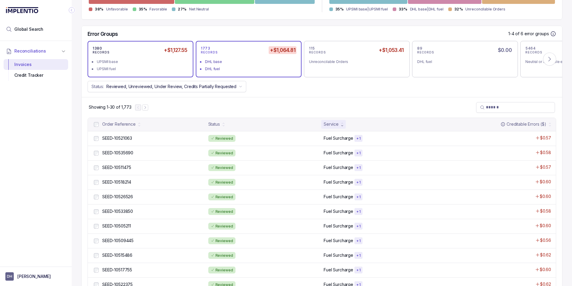
click at [154, 65] on div "UPSMI base" at bounding box center [142, 62] width 91 height 6
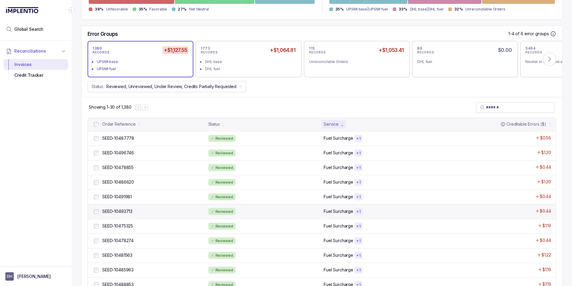
click at [338, 213] on p "Fuel Surcharge" at bounding box center [339, 212] width 30 height 6
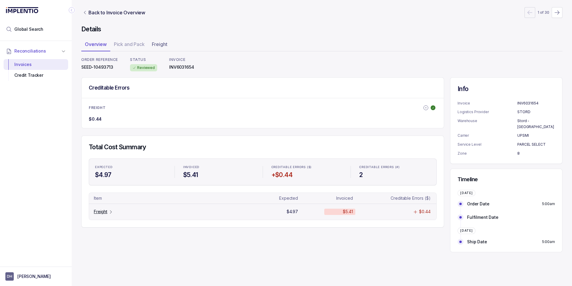
click at [100, 209] on p "Freight" at bounding box center [100, 212] width 13 height 6
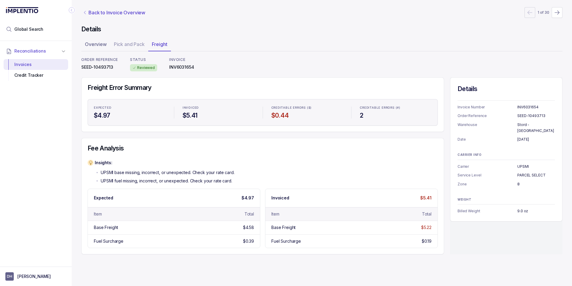
click at [96, 11] on p "Back to Invoice Overview" at bounding box center [116, 12] width 57 height 7
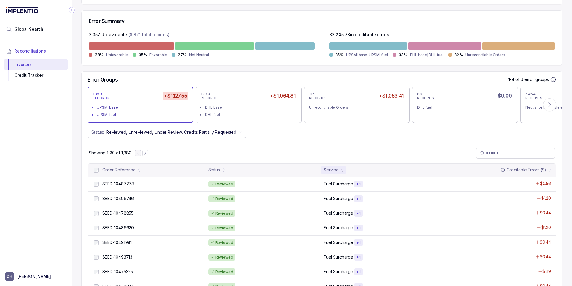
scroll to position [165, 0]
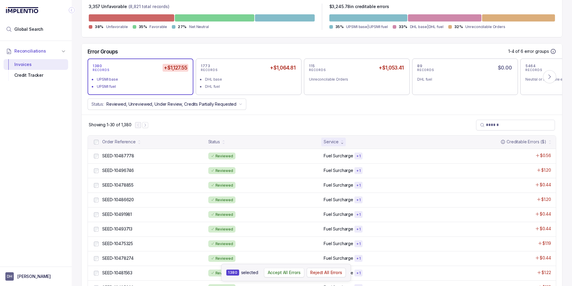
click at [278, 274] on p "Accept All Errors" at bounding box center [284, 273] width 33 height 6
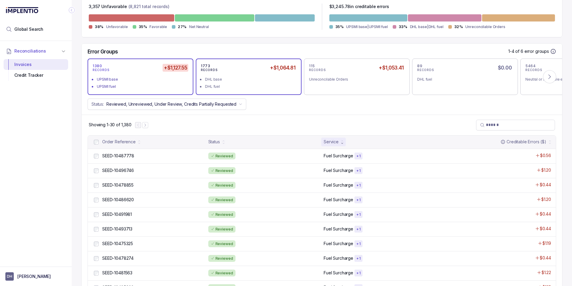
click at [245, 85] on div "DHL fuel" at bounding box center [250, 87] width 91 height 6
click at [143, 76] on li "UPSMI base" at bounding box center [145, 79] width 96 height 7
click at [250, 91] on div "1773 RECORDS +$1,064.81 DHL base DHL fuel" at bounding box center [249, 77] width 106 height 36
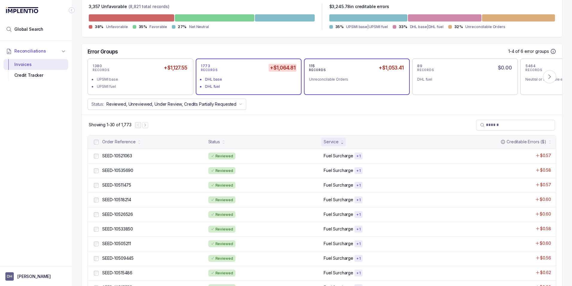
click at [328, 83] on div "115 RECORDS +$1,053.41 Unreconcilable Orders" at bounding box center [357, 77] width 96 height 26
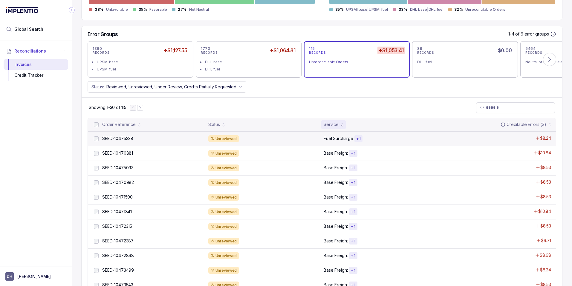
scroll to position [233, 0]
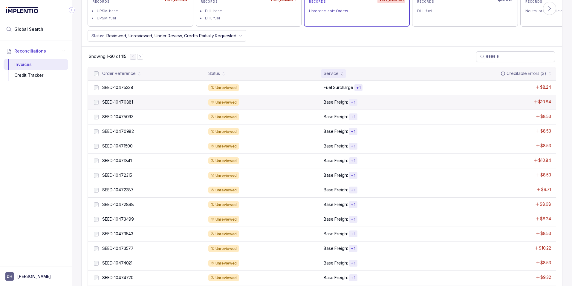
click at [332, 101] on p "Base Freight" at bounding box center [336, 102] width 24 height 6
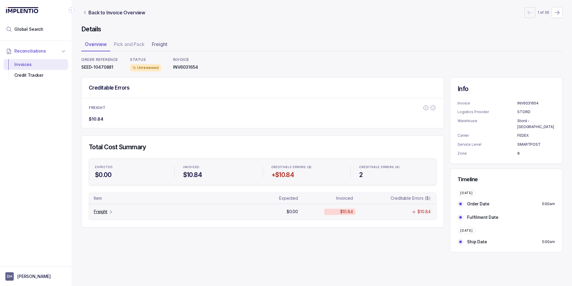
click at [97, 213] on p "Freight" at bounding box center [100, 212] width 13 height 6
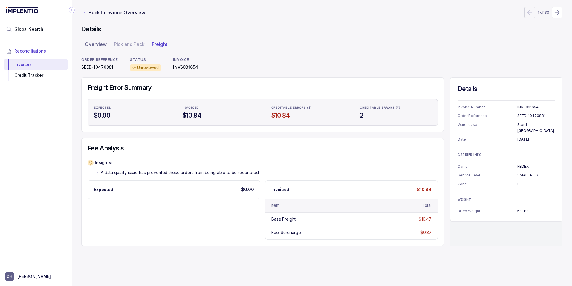
click at [87, 12] on icon "Link Back to Invoice Overview" at bounding box center [85, 12] width 5 height 5
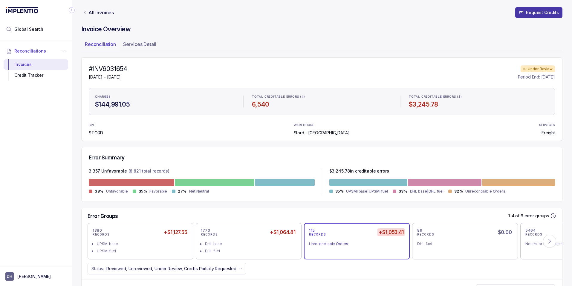
click at [534, 12] on p "Request Credits" at bounding box center [542, 13] width 33 height 6
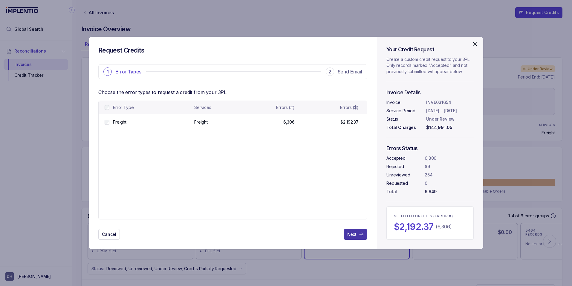
click at [353, 236] on p "Next" at bounding box center [351, 235] width 9 height 6
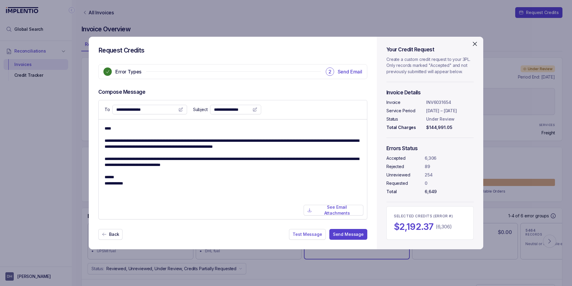
click at [178, 109] on icon at bounding box center [180, 109] width 5 height 5
click at [122, 109] on input "**********" at bounding box center [146, 110] width 60 height 6
click at [179, 110] on icon at bounding box center [181, 110] width 4 height 4
click at [179, 109] on icon at bounding box center [181, 110] width 4 height 4
click at [152, 111] on div "**********" at bounding box center [149, 110] width 75 height 10
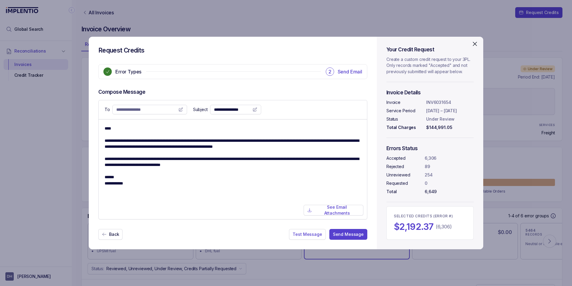
click at [151, 111] on input "**********" at bounding box center [146, 110] width 60 height 6
paste input "**"
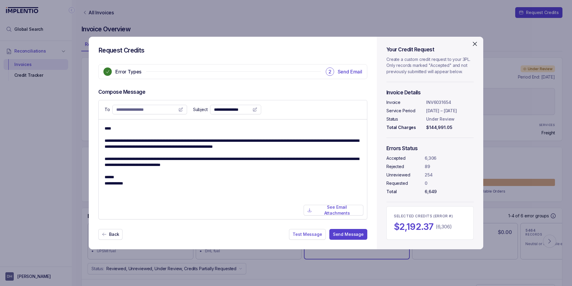
type input "**********"
click at [214, 110] on input "**********" at bounding box center [232, 110] width 36 height 6
type input "**********"
drag, startPoint x: 139, startPoint y: 187, endPoint x: 101, endPoint y: 129, distance: 69.2
click at [101, 129] on div "**********" at bounding box center [233, 170] width 268 height 100
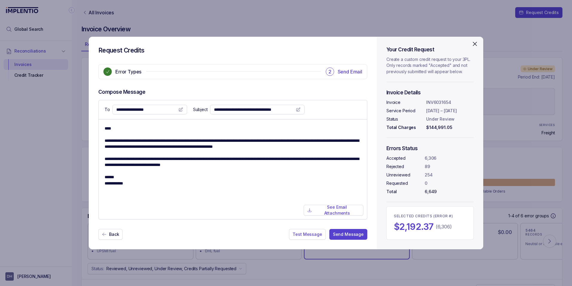
click at [109, 129] on textarea "**********" at bounding box center [233, 170] width 256 height 88
click at [109, 130] on textarea "**********" at bounding box center [233, 170] width 256 height 88
click at [285, 171] on textarea "**********" at bounding box center [233, 170] width 256 height 88
type textarea "**********"
click at [348, 235] on p "Send Message" at bounding box center [348, 235] width 31 height 6
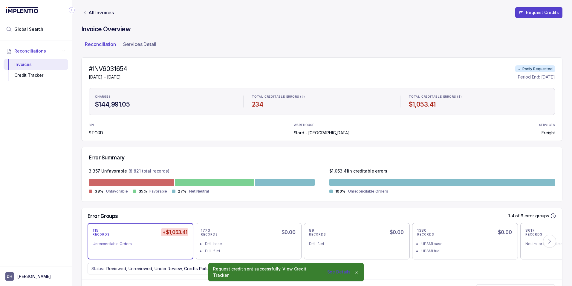
click at [333, 275] on p "See Details" at bounding box center [338, 273] width 23 height 6
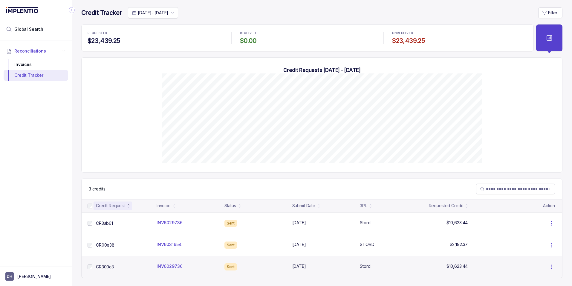
click at [552, 267] on icon at bounding box center [551, 267] width 1 height 4
click at [174, 267] on p "INV6029736" at bounding box center [169, 266] width 29 height 6
click at [166, 267] on p "INV6029736" at bounding box center [169, 266] width 29 height 6
click at [109, 268] on p "CR300c3" at bounding box center [104, 267] width 21 height 6
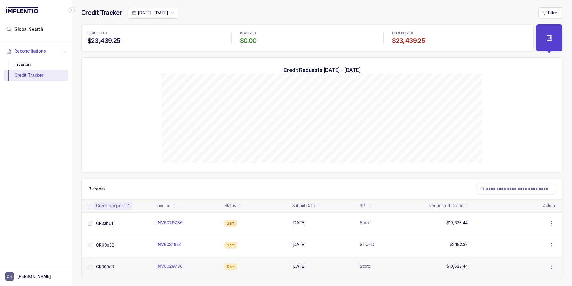
click at [443, 270] on tr "CR300c3 CR300c3 INV6029736 INV6029736 Sent [DATE] [DATE] Stord Stord $10,623.44…" at bounding box center [321, 267] width 471 height 7
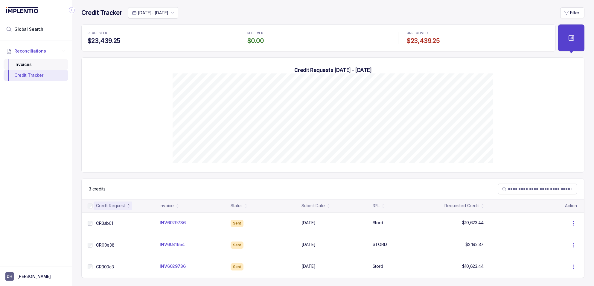
click at [25, 65] on div "Invoices" at bounding box center [35, 64] width 55 height 11
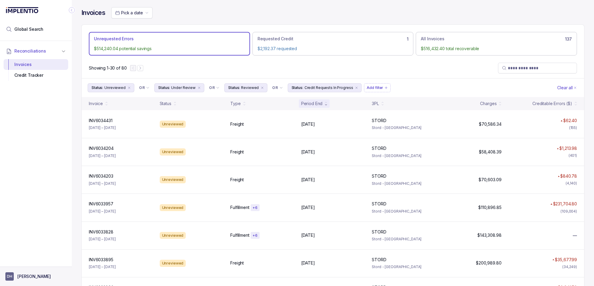
click at [31, 279] on p "[PERSON_NAME]" at bounding box center [33, 277] width 33 height 6
click at [11, 276] on span "DH" at bounding box center [9, 277] width 8 height 8
click at [10, 277] on span "DH" at bounding box center [9, 277] width 8 height 8
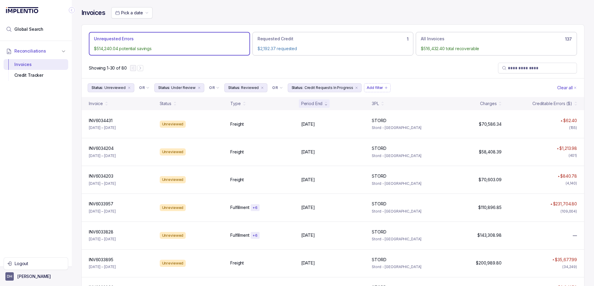
click at [10, 277] on span "DH" at bounding box center [9, 277] width 8 height 8
click at [29, 278] on p "[PERSON_NAME]" at bounding box center [33, 277] width 33 height 6
click at [7, 277] on span "DH" at bounding box center [9, 277] width 8 height 8
click at [28, 278] on p "[PERSON_NAME]" at bounding box center [33, 277] width 33 height 6
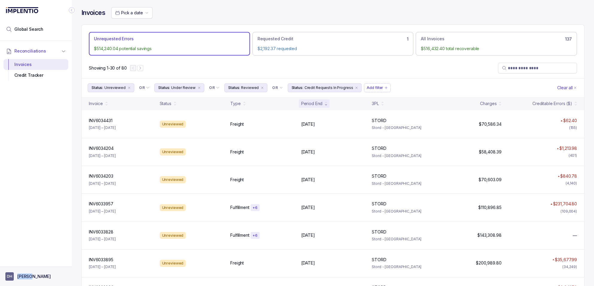
click at [46, 279] on button "DH [PERSON_NAME]" at bounding box center [35, 277] width 61 height 8
click at [9, 276] on span "DH" at bounding box center [9, 277] width 8 height 8
click at [10, 277] on span "DH" at bounding box center [9, 277] width 8 height 8
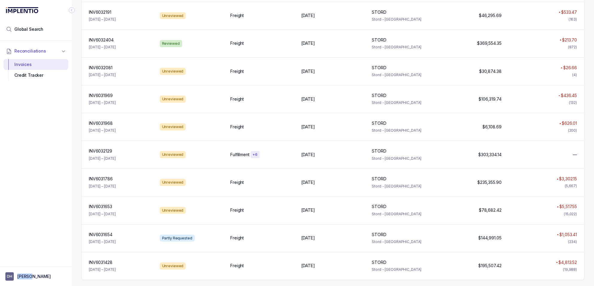
scroll to position [667, 0]
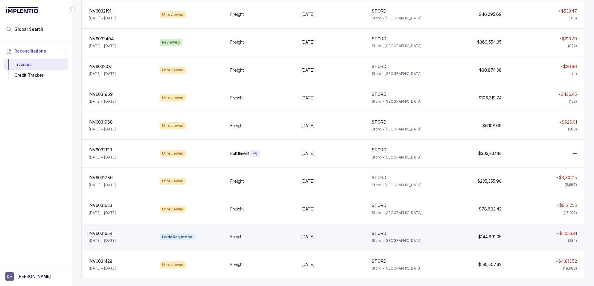
click at [106, 233] on p "INV6031654" at bounding box center [100, 233] width 27 height 7
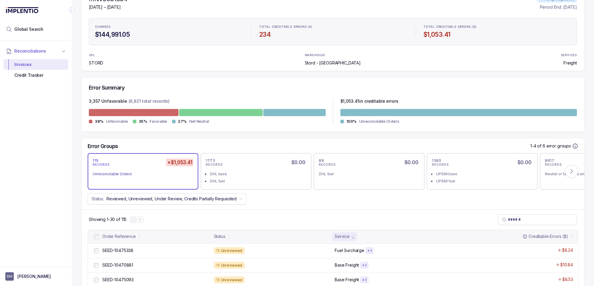
scroll to position [70, 0]
click at [568, 171] on icon at bounding box center [571, 171] width 6 height 6
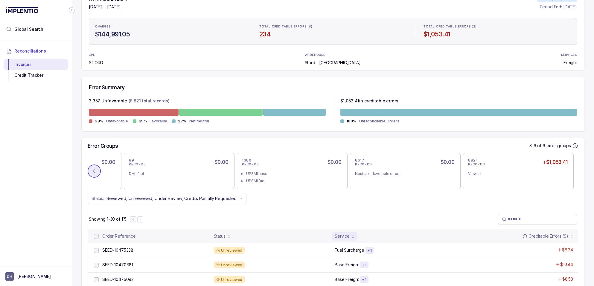
click at [94, 174] on icon at bounding box center [94, 171] width 6 height 6
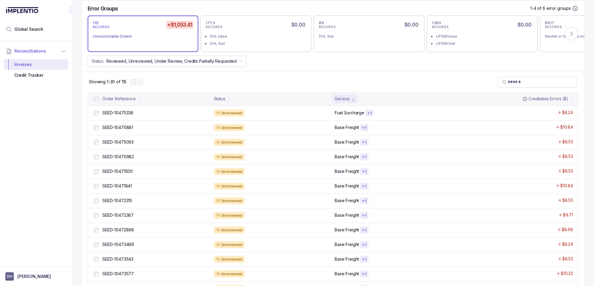
scroll to position [262, 0]
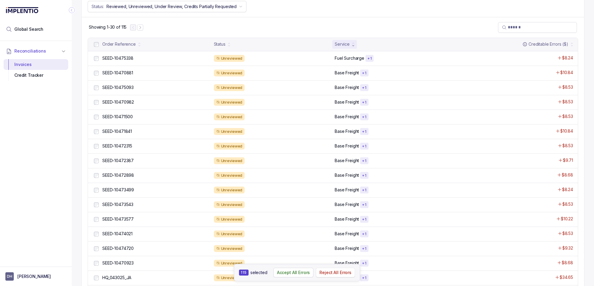
click at [328, 272] on p "Reject All Errors" at bounding box center [335, 273] width 32 height 6
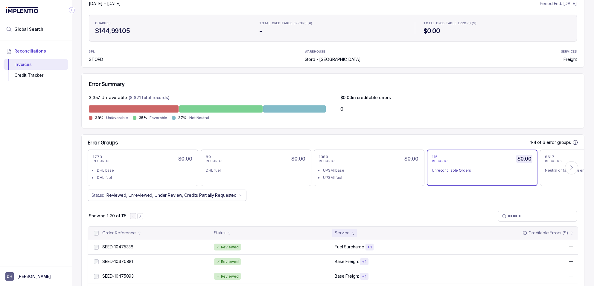
scroll to position [0, 0]
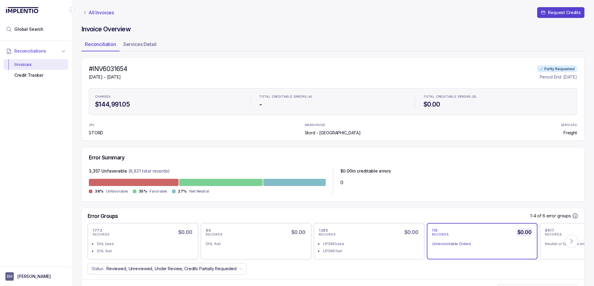
click at [90, 14] on p "All Invoices" at bounding box center [100, 13] width 25 height 6
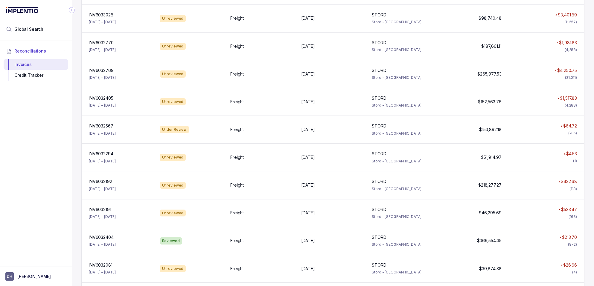
scroll to position [667, 0]
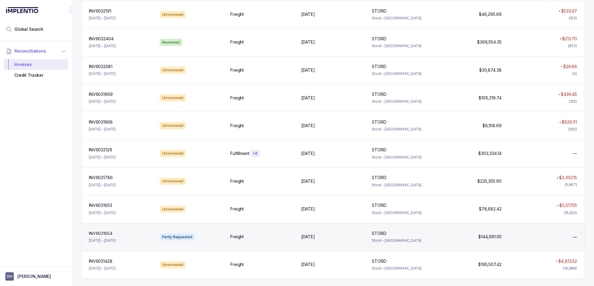
click at [113, 233] on p "INV6031654" at bounding box center [100, 233] width 27 height 7
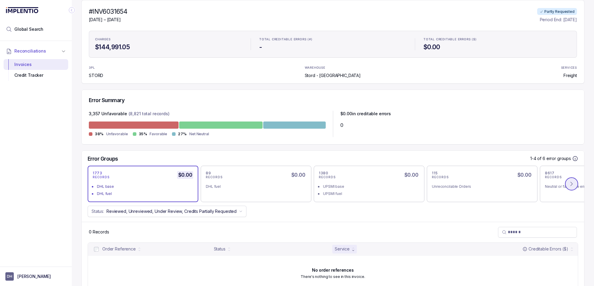
click at [568, 184] on icon at bounding box center [571, 184] width 6 height 6
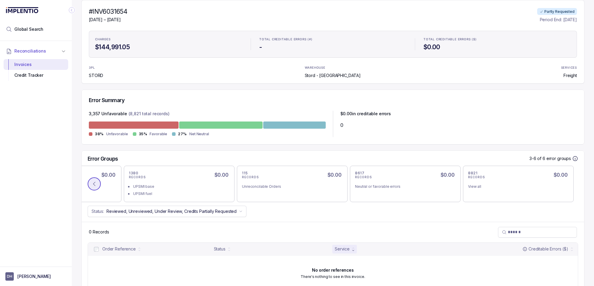
click at [93, 188] on button at bounding box center [94, 184] width 13 height 13
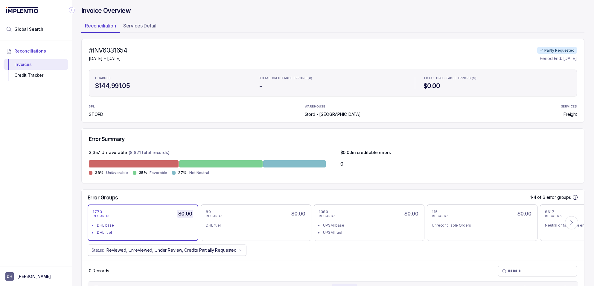
scroll to position [0, 0]
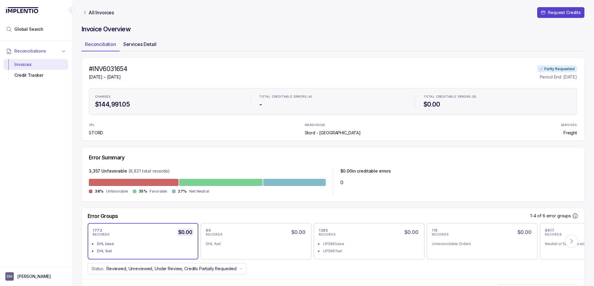
click at [143, 43] on p "Services Detail" at bounding box center [139, 44] width 33 height 7
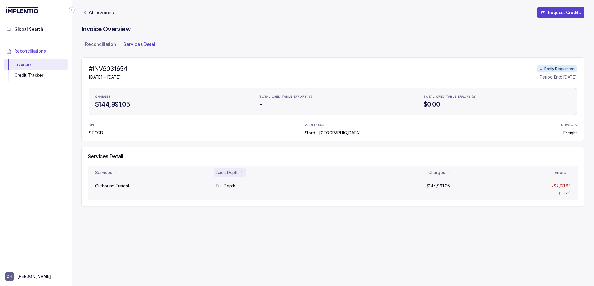
click at [104, 187] on p "Outbound Freight" at bounding box center [112, 186] width 34 height 6
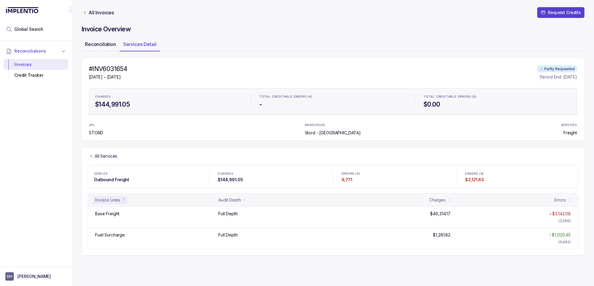
click at [103, 45] on p "Reconciliation" at bounding box center [100, 44] width 31 height 7
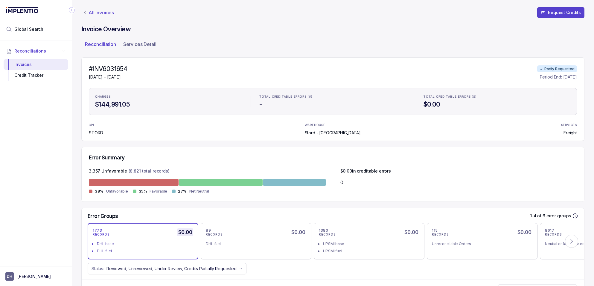
click at [94, 11] on p "All Invoices" at bounding box center [100, 13] width 25 height 6
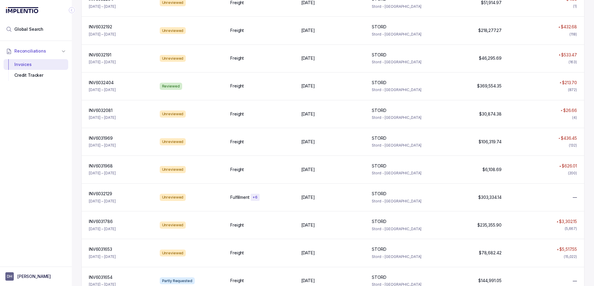
scroll to position [667, 0]
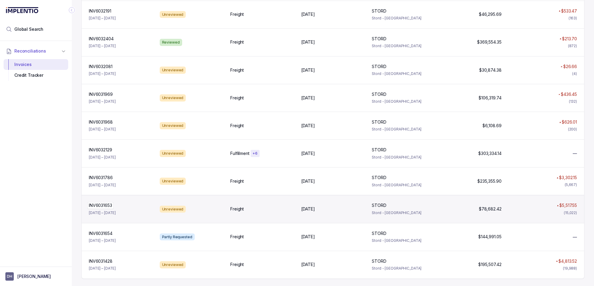
click at [104, 206] on p "INV6031653" at bounding box center [100, 205] width 26 height 7
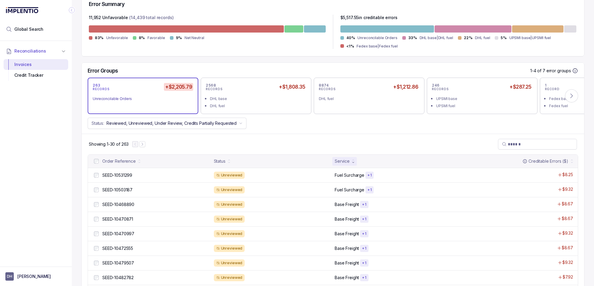
scroll to position [151, 0]
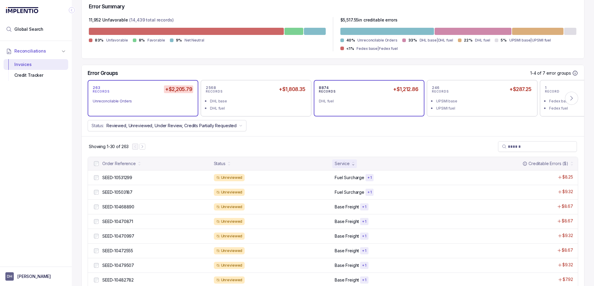
click at [359, 106] on div "8874 RECORDS +$1,212.86 DHL fuel" at bounding box center [369, 98] width 100 height 26
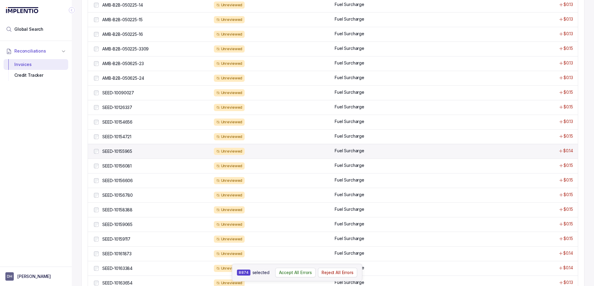
scroll to position [369, 0]
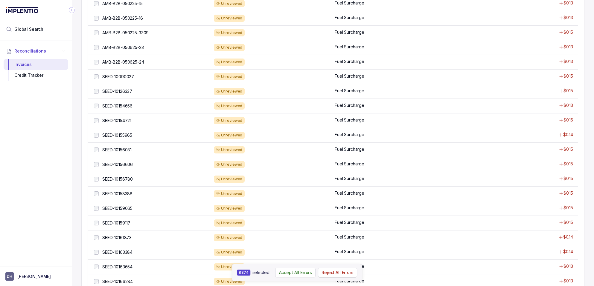
click at [332, 274] on p "Reject All Errors" at bounding box center [337, 273] width 32 height 6
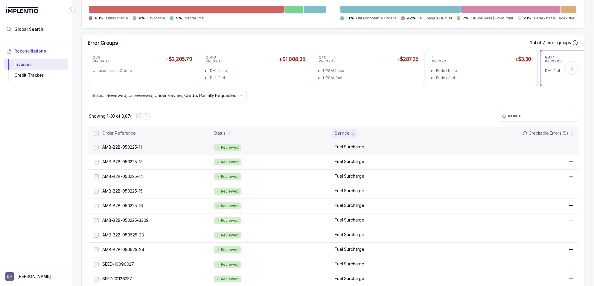
scroll to position [175, 0]
